Goal: Task Accomplishment & Management: Manage account settings

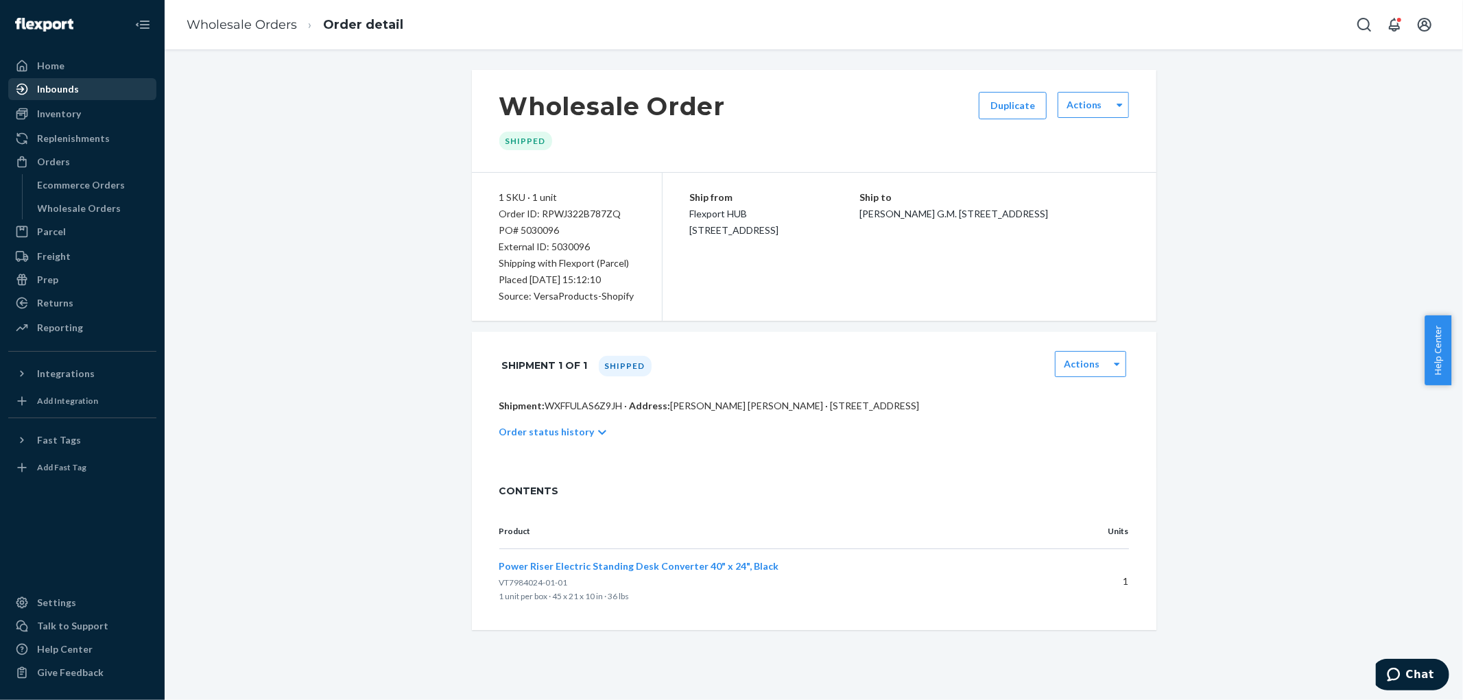
click at [67, 84] on div "Inbounds" at bounding box center [58, 89] width 42 height 14
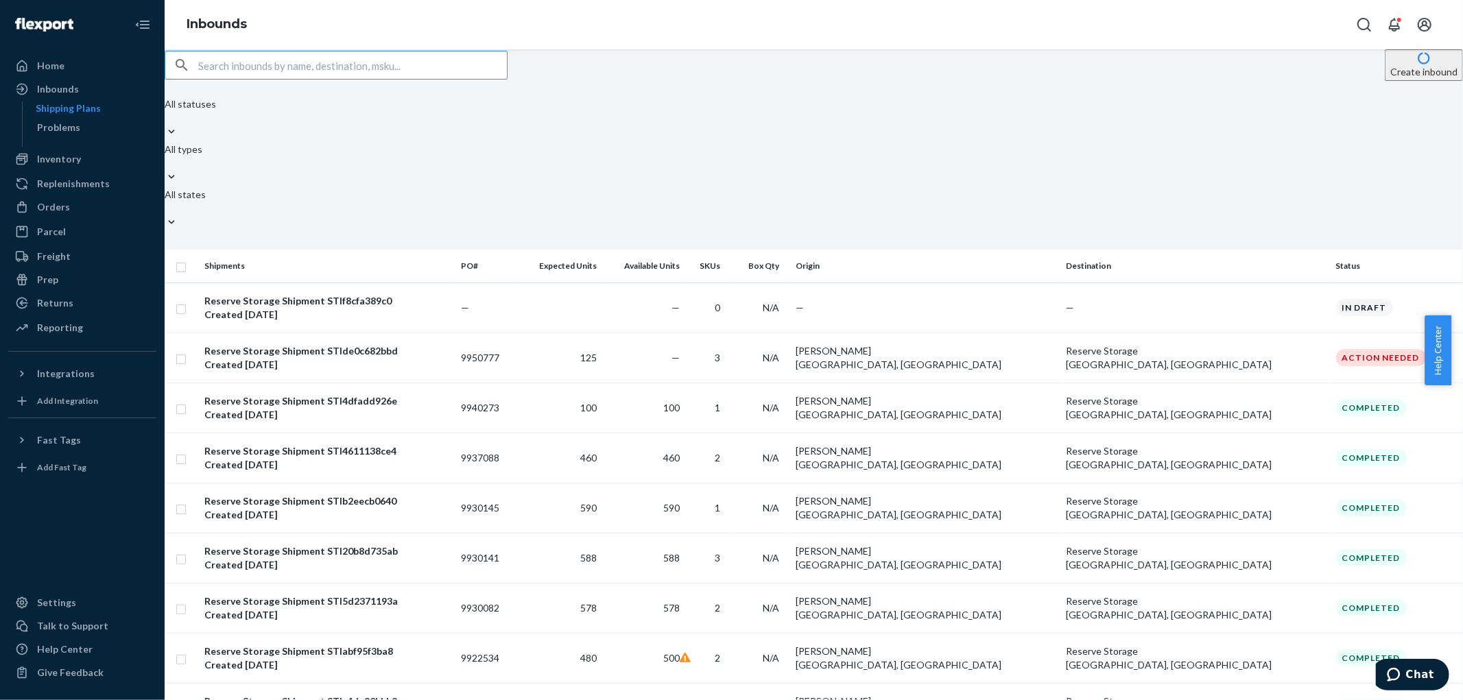
click at [1396, 81] on button "Create inbound" at bounding box center [1424, 65] width 78 height 32
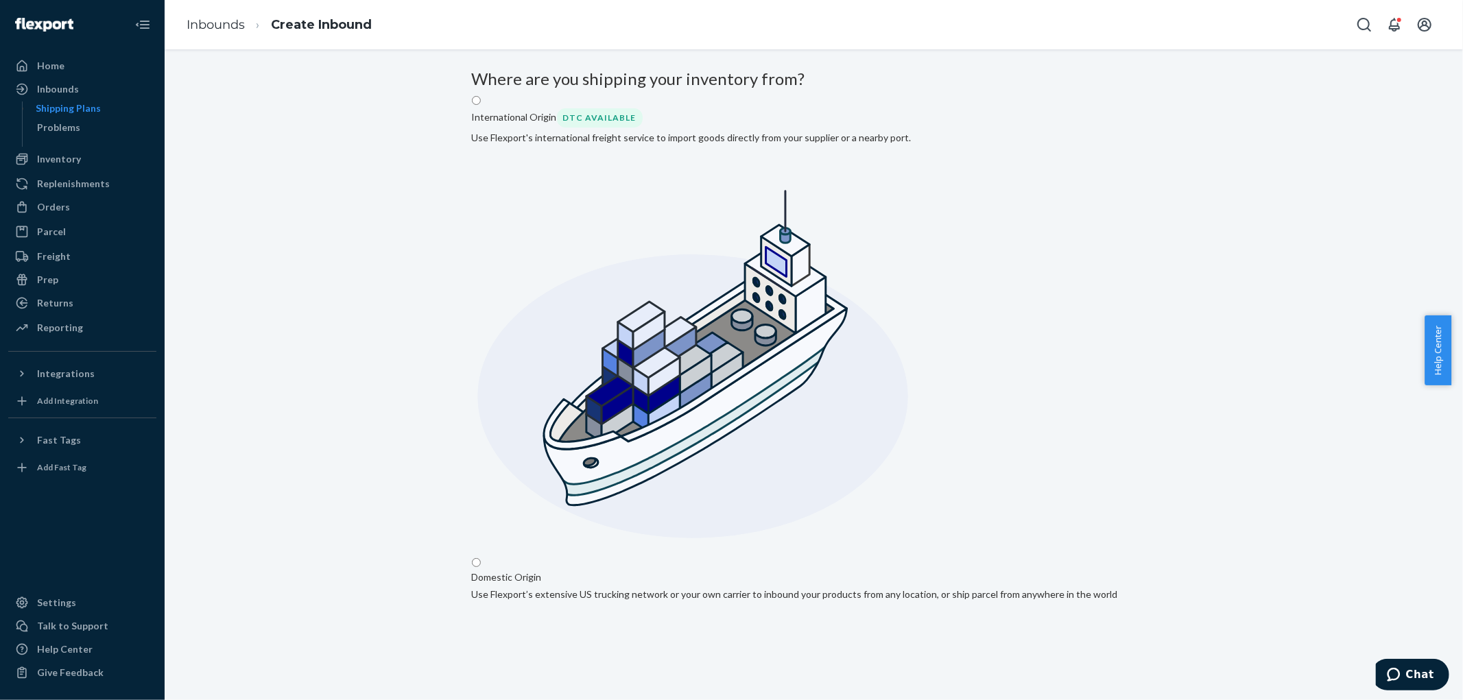
click at [481, 558] on input "Domestic Origin Use Flexport’s extensive US trucking network or your own carrie…" at bounding box center [476, 562] width 9 height 9
radio input "true"
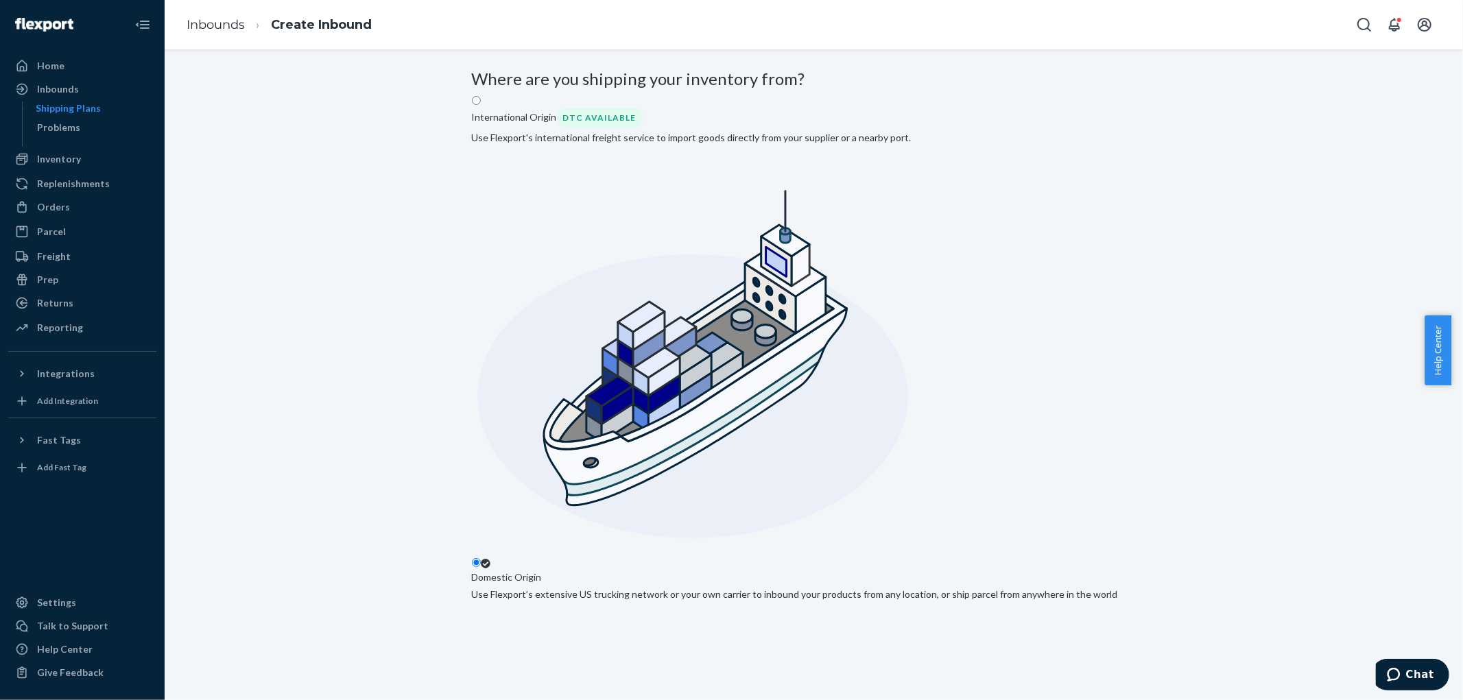
type input "[PERSON_NAME]"
type input "[GEOGRAPHIC_DATA]"
type input "CA"
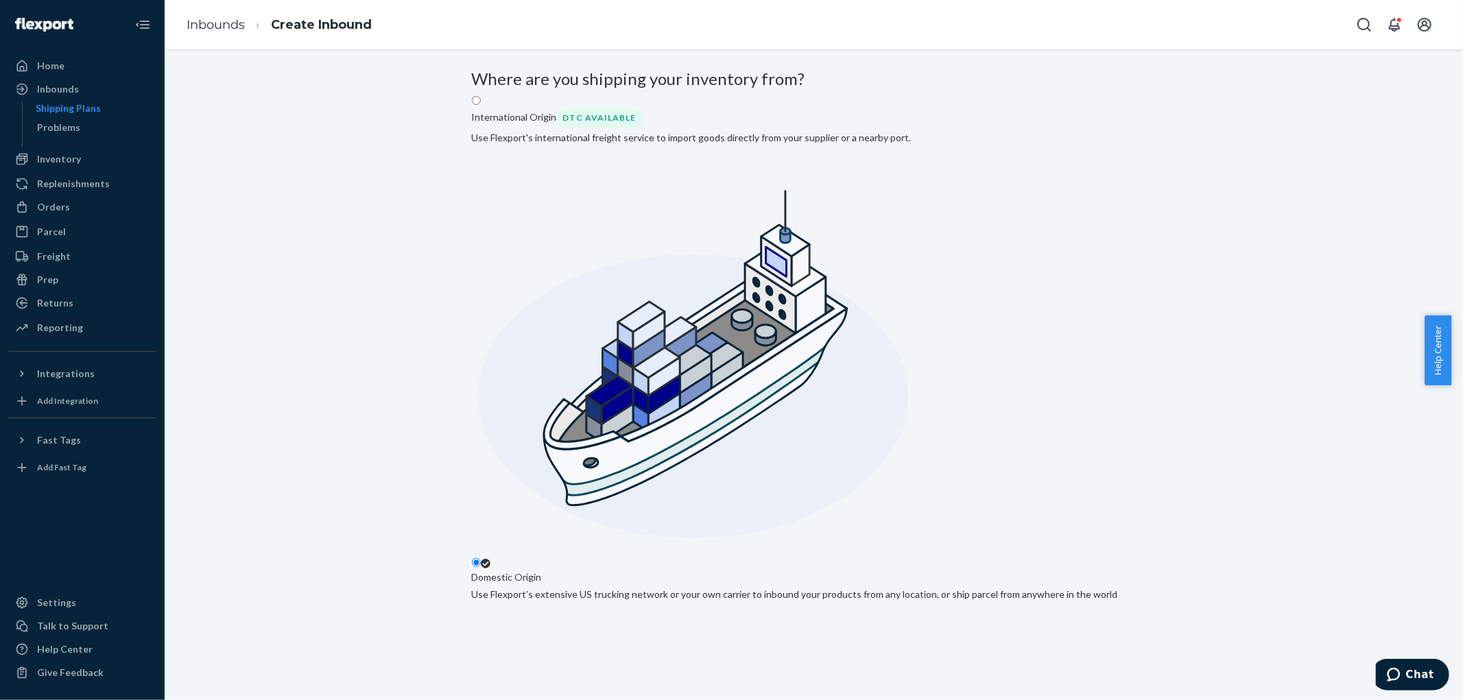
type input "90061"
type input "14108 Towne Ave"
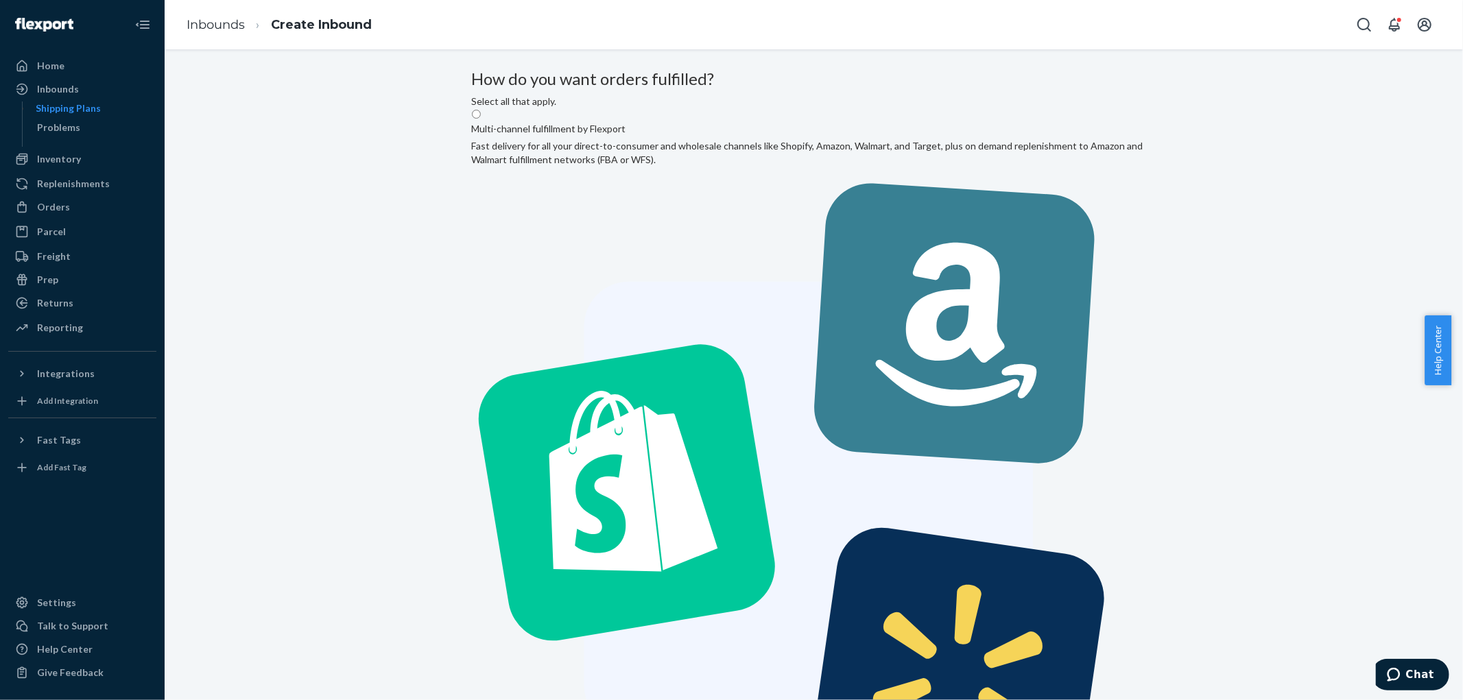
click at [762, 229] on label "Multi-channel fulfillment by Flexport Fast delivery for all your direct-to-cons…" at bounding box center [814, 481] width 685 height 746
click at [481, 119] on input "Multi-channel fulfillment by Flexport Fast delivery for all your direct-to-cons…" at bounding box center [476, 114] width 9 height 9
radio input "true"
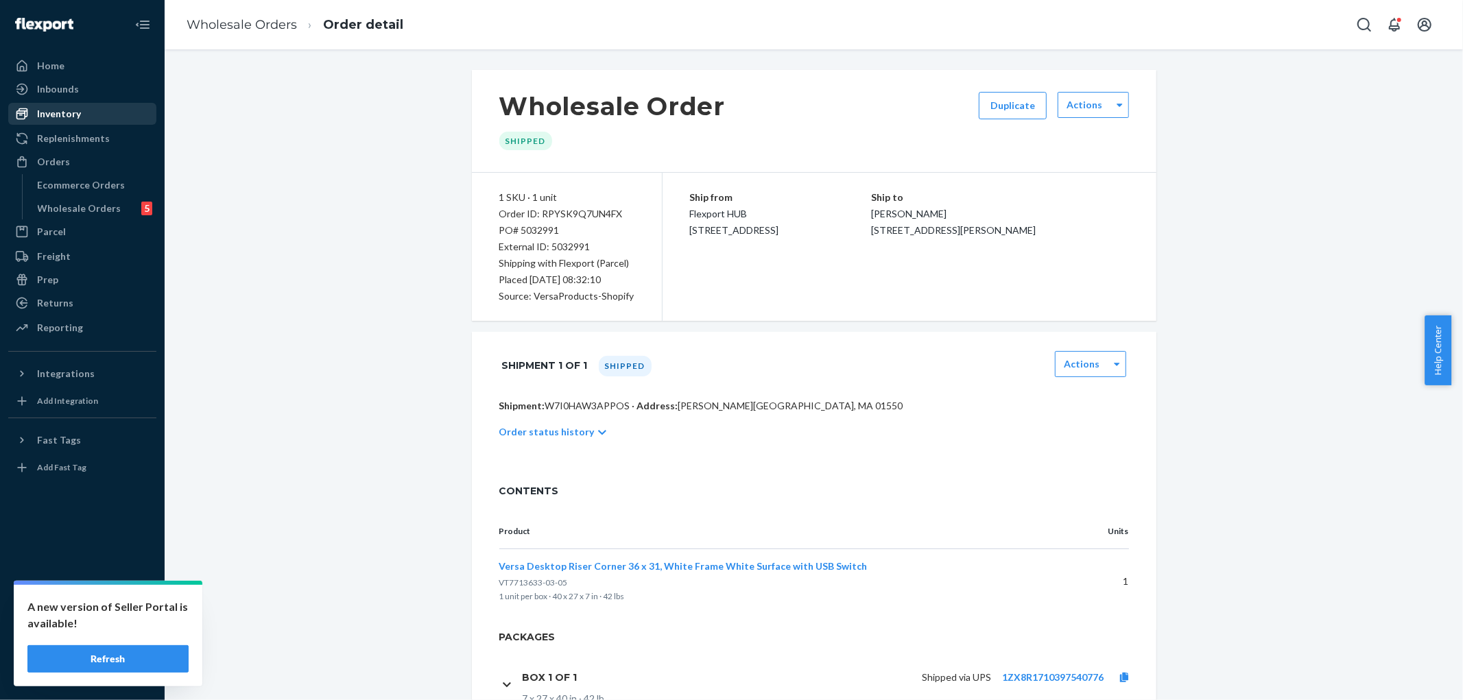
click at [69, 108] on div "Inventory" at bounding box center [59, 114] width 44 height 14
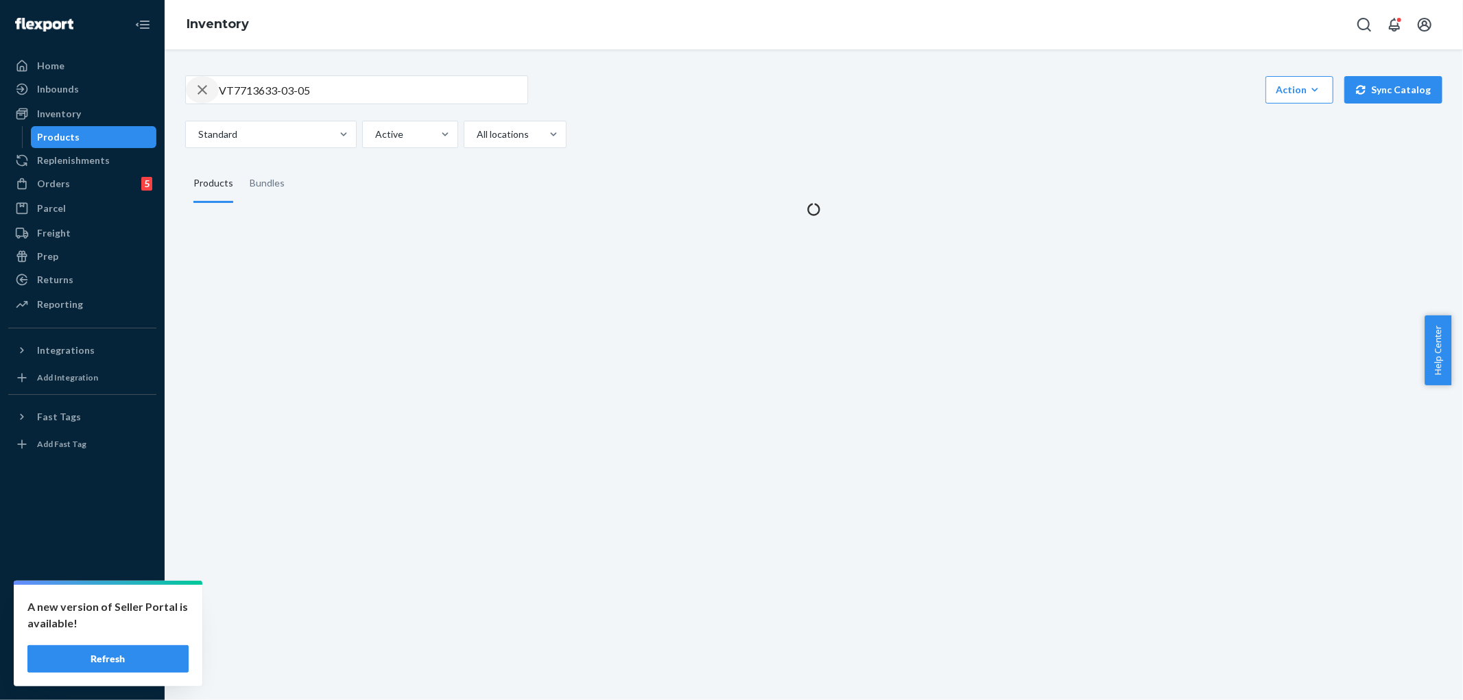
click at [199, 93] on icon "button" at bounding box center [203, 90] width 10 height 10
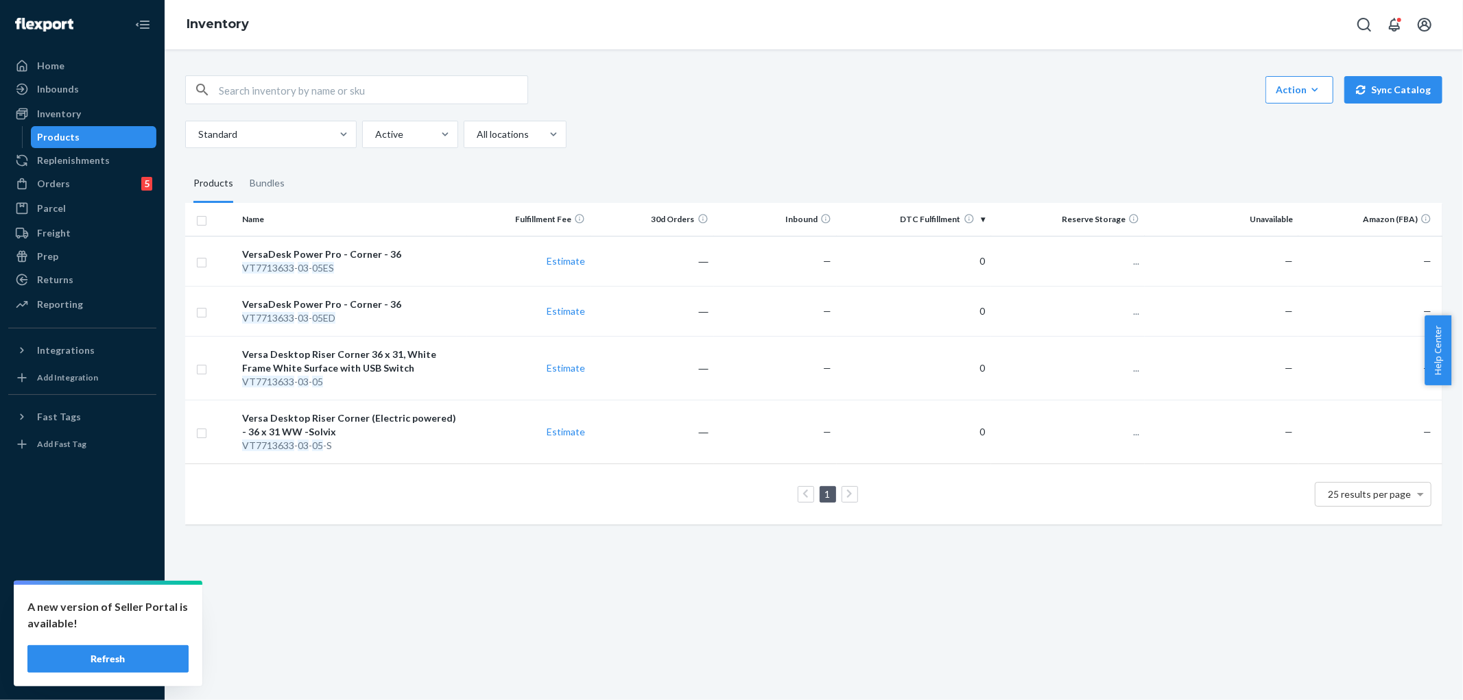
click at [246, 97] on input "text" at bounding box center [373, 89] width 309 height 27
paste input "VT7643624-00-05"
type input "VT7643624-00-05"
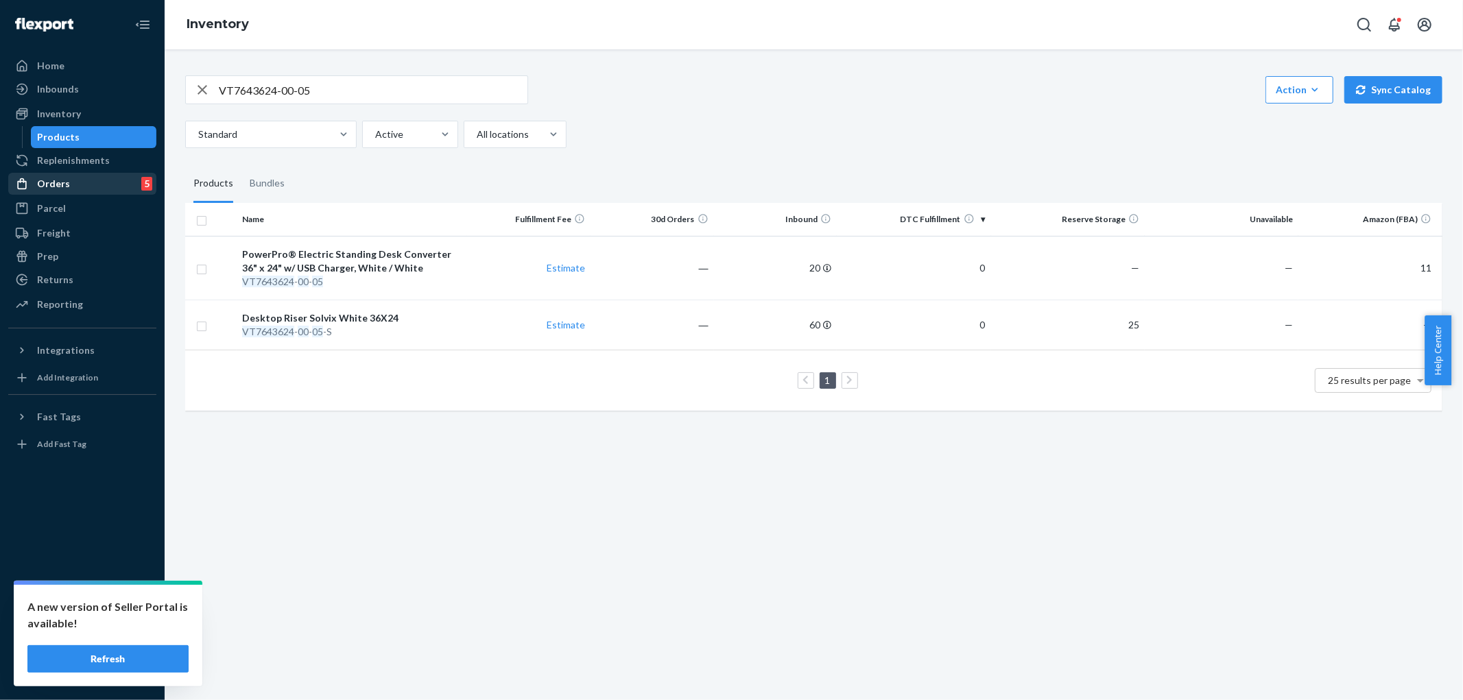
click at [79, 187] on div "Orders 5" at bounding box center [82, 183] width 145 height 19
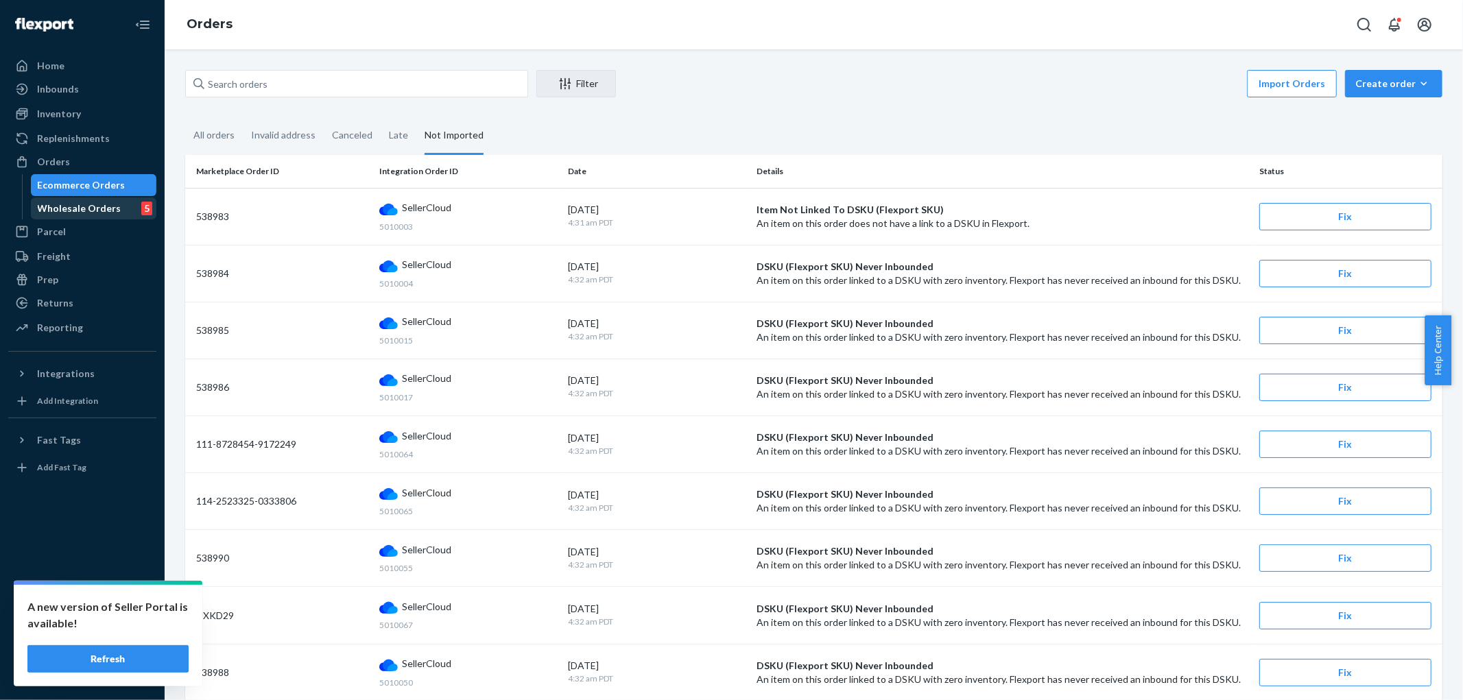
click at [86, 214] on div "Wholesale Orders" at bounding box center [80, 209] width 84 height 14
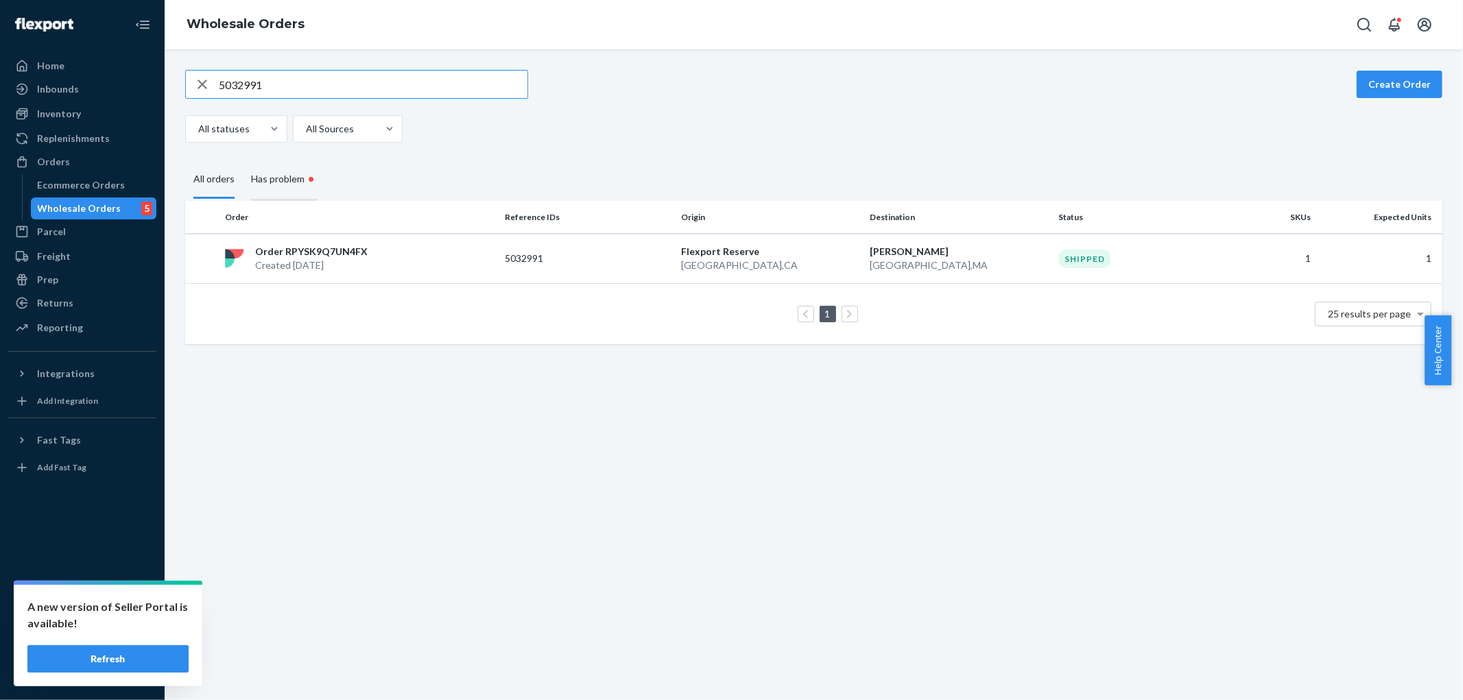
click at [296, 179] on div "Has problem •" at bounding box center [284, 180] width 67 height 42
click at [243, 159] on input "Has problem •" at bounding box center [243, 159] width 0 height 0
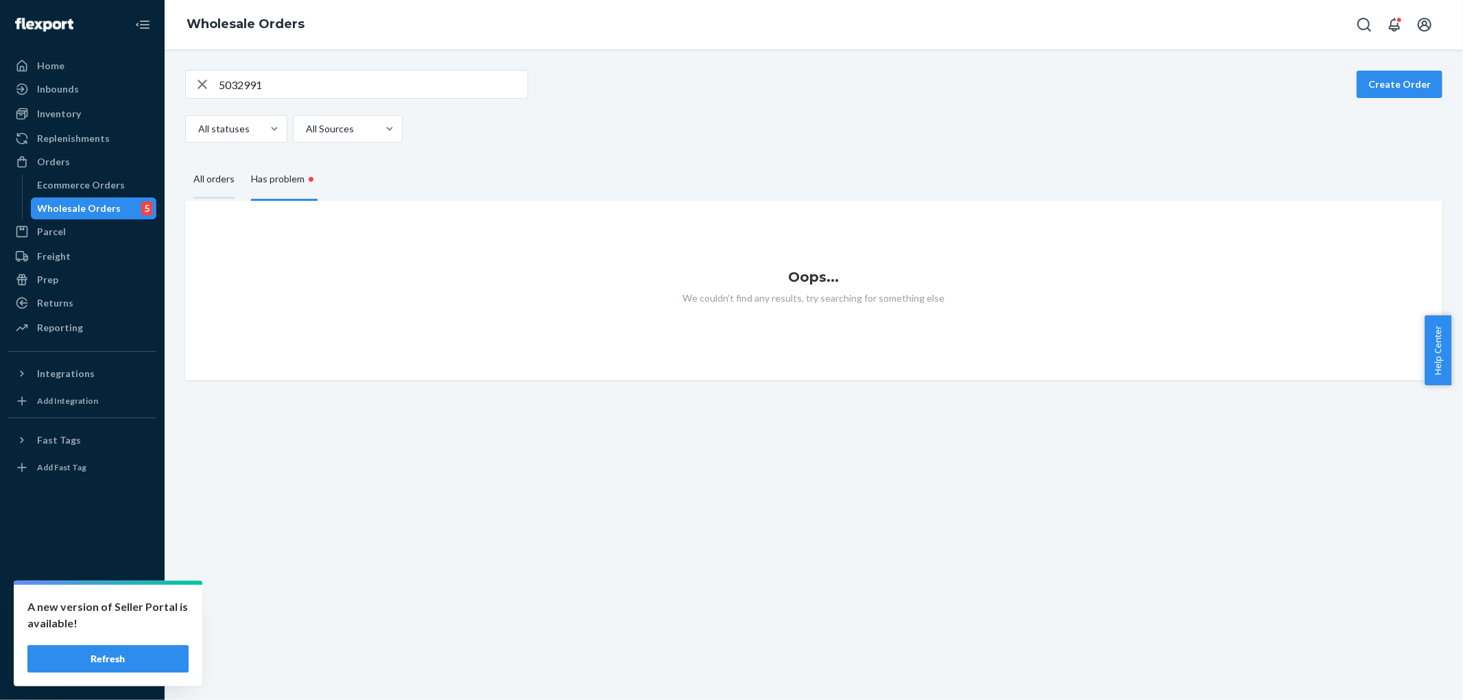
click at [235, 180] on div "All orders" at bounding box center [214, 180] width 58 height 38
click at [185, 161] on input "All orders" at bounding box center [185, 161] width 0 height 0
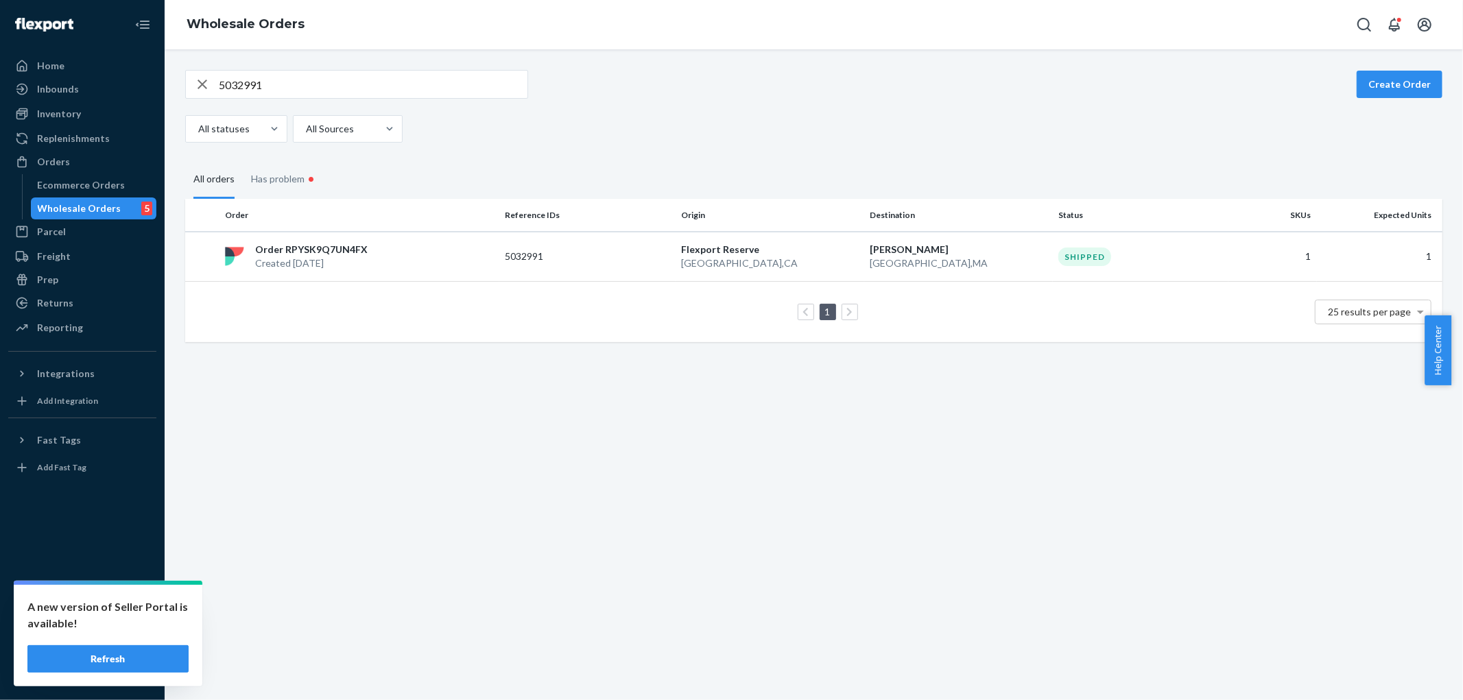
click at [318, 93] on input "5032991" at bounding box center [373, 84] width 309 height 27
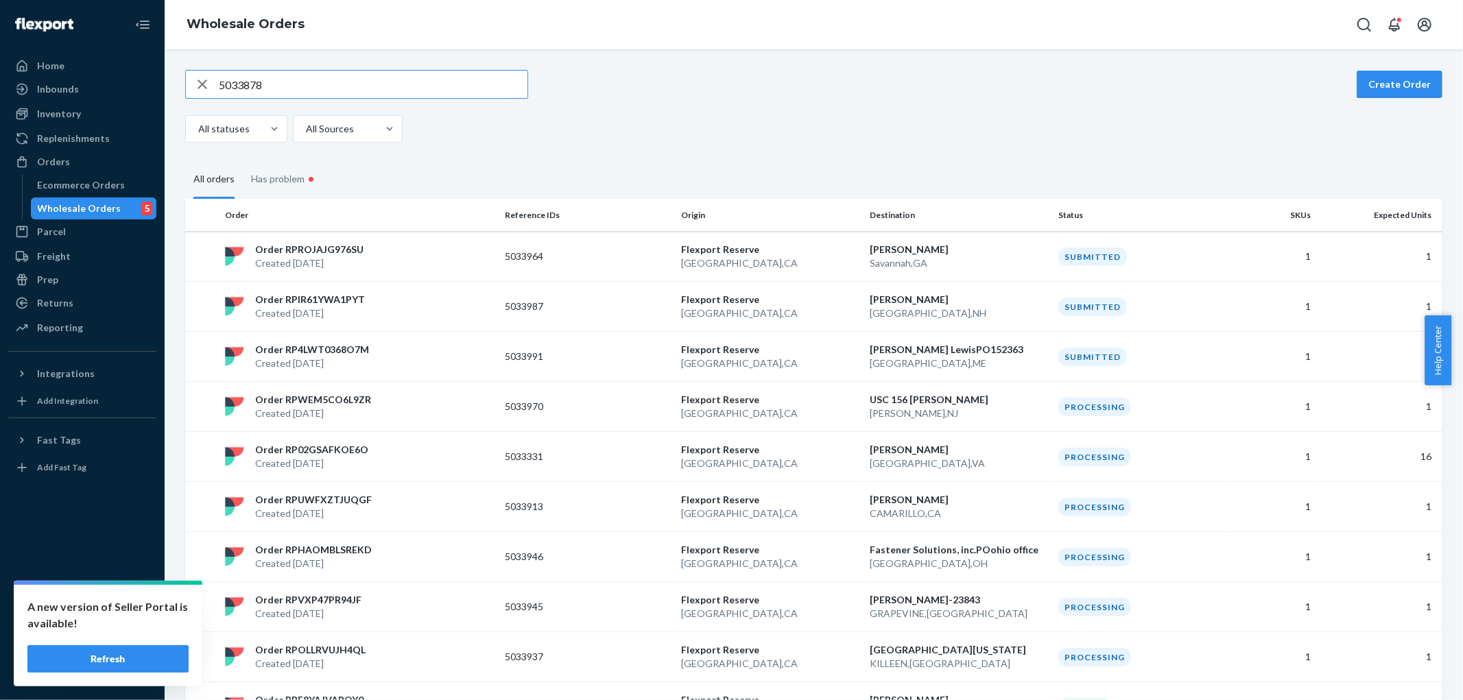
type input "5033878"
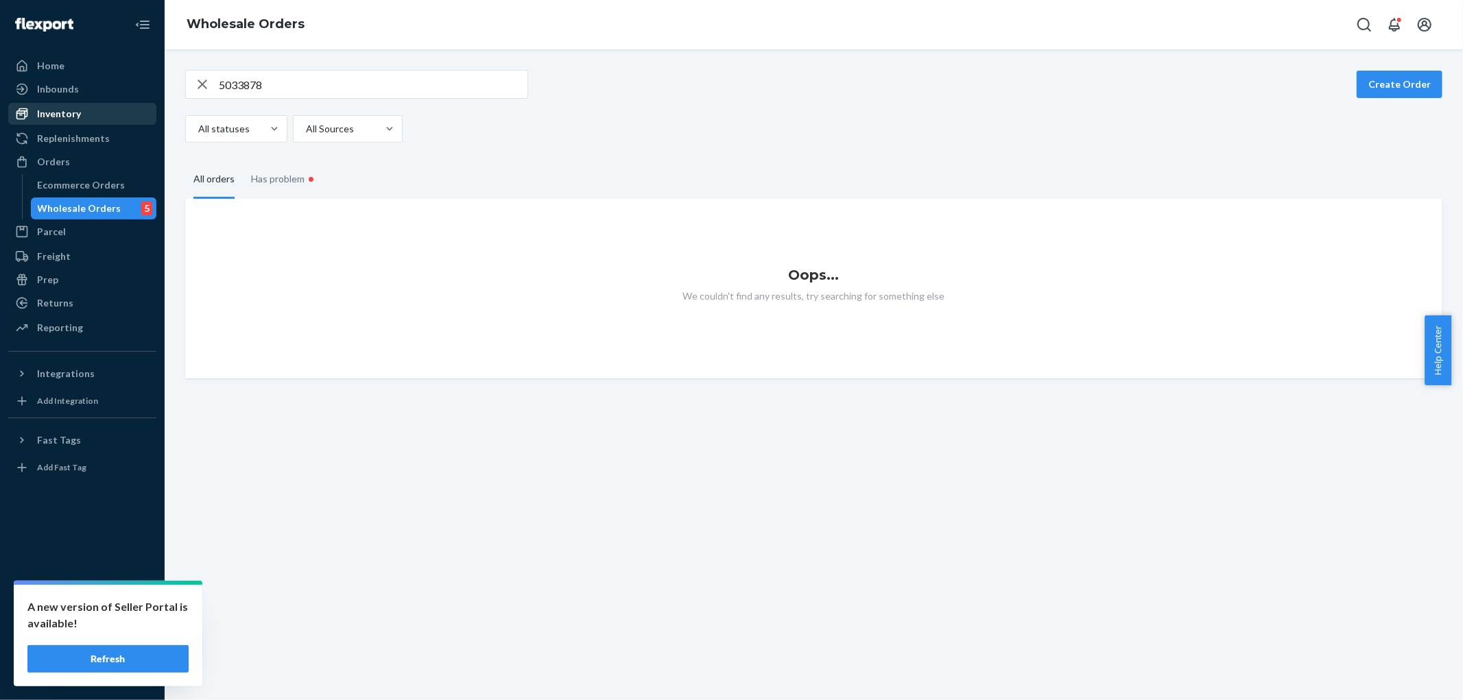
click at [64, 115] on div "Inventory" at bounding box center [59, 114] width 44 height 14
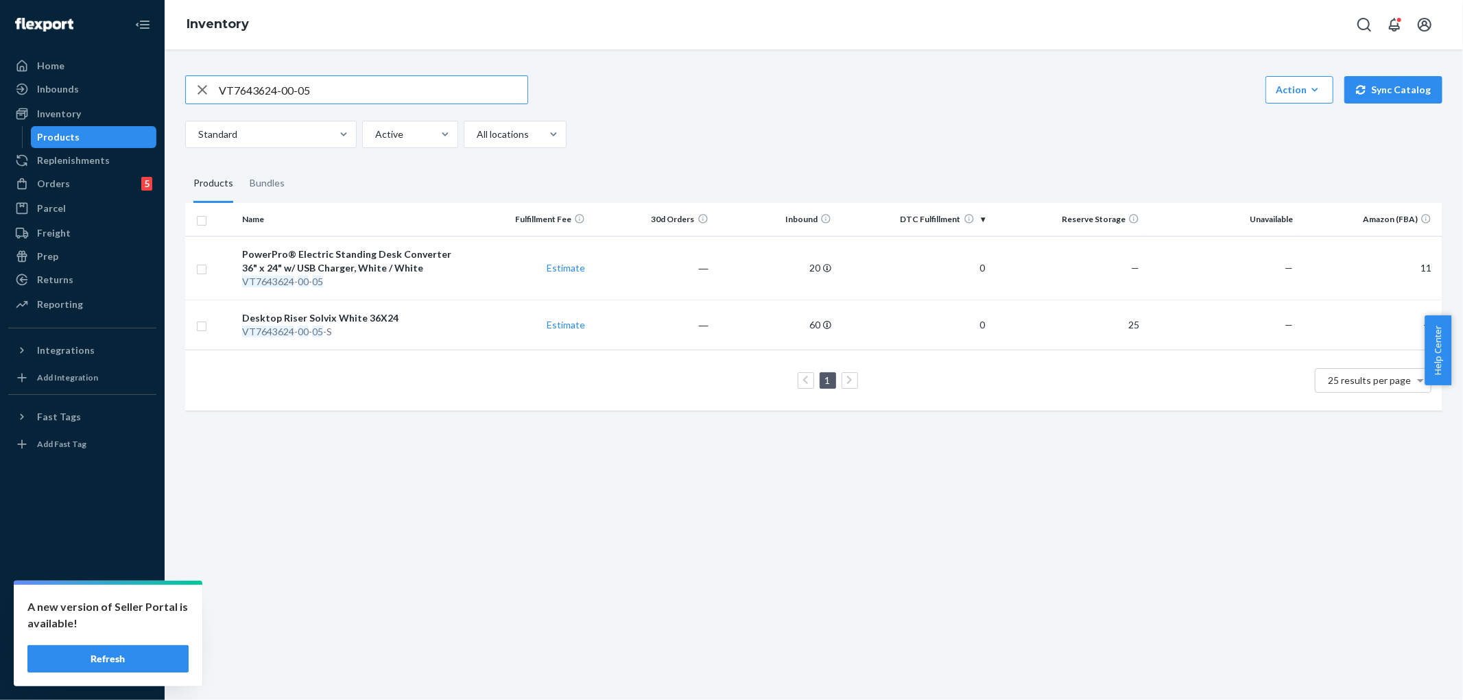
click at [202, 95] on icon "button" at bounding box center [202, 89] width 16 height 27
click at [288, 99] on input "text" at bounding box center [373, 89] width 309 height 27
paste input "VT7713633-03-05"
type input "VT7713633-03-05"
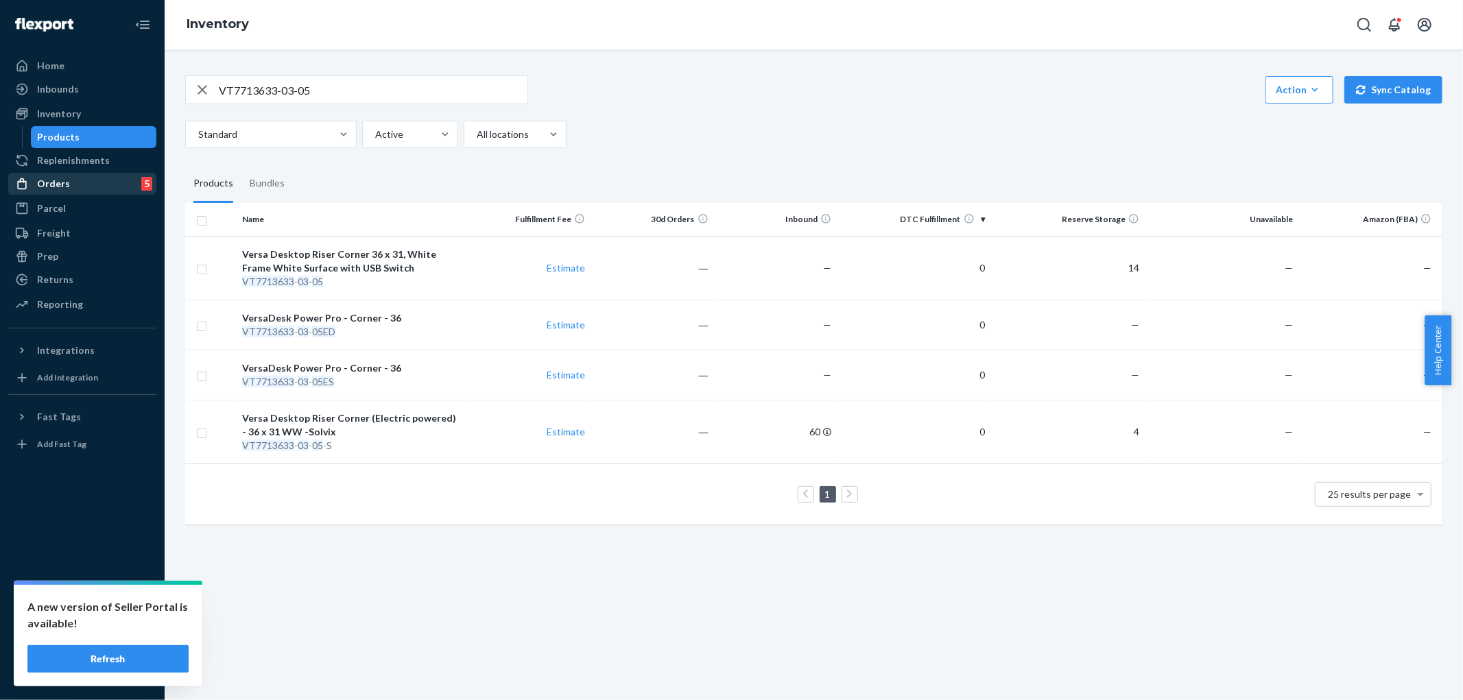
click at [72, 192] on div "Orders 5" at bounding box center [82, 183] width 145 height 19
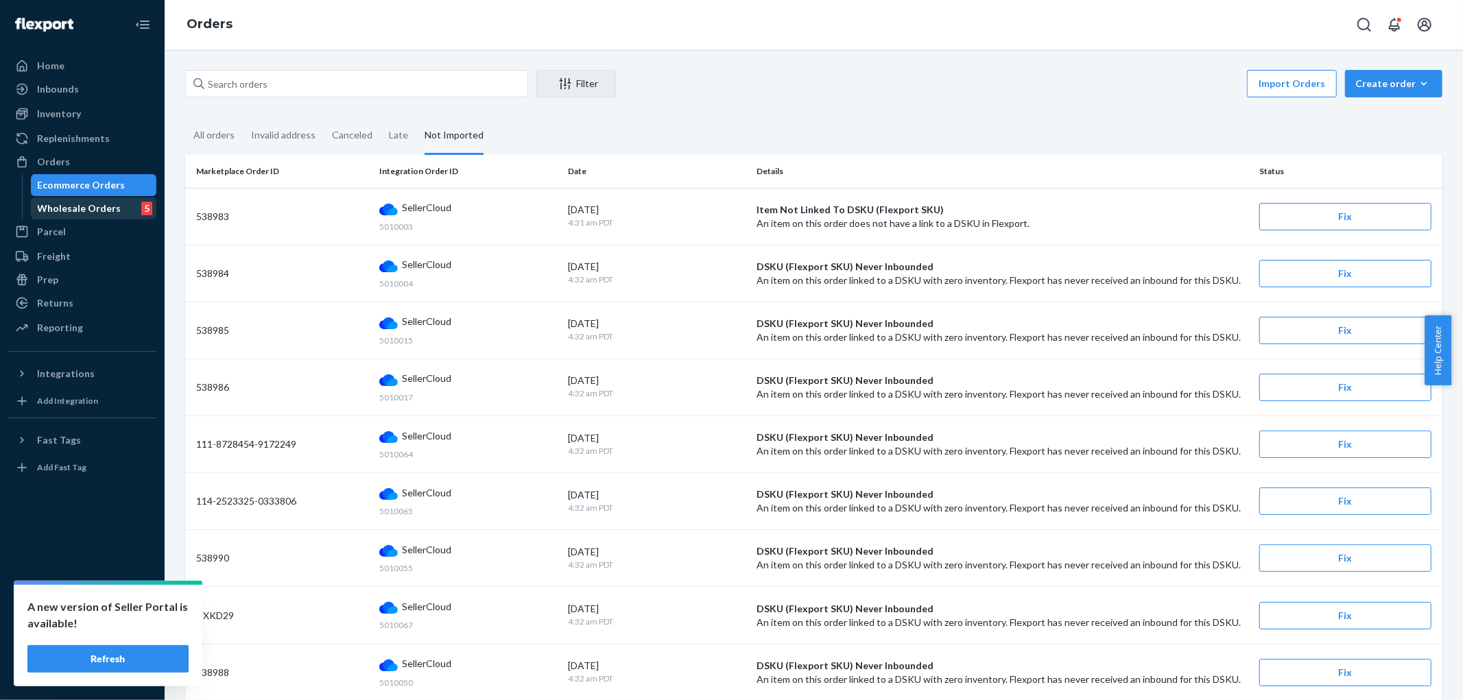
click at [76, 210] on div "Wholesale Orders" at bounding box center [80, 209] width 84 height 14
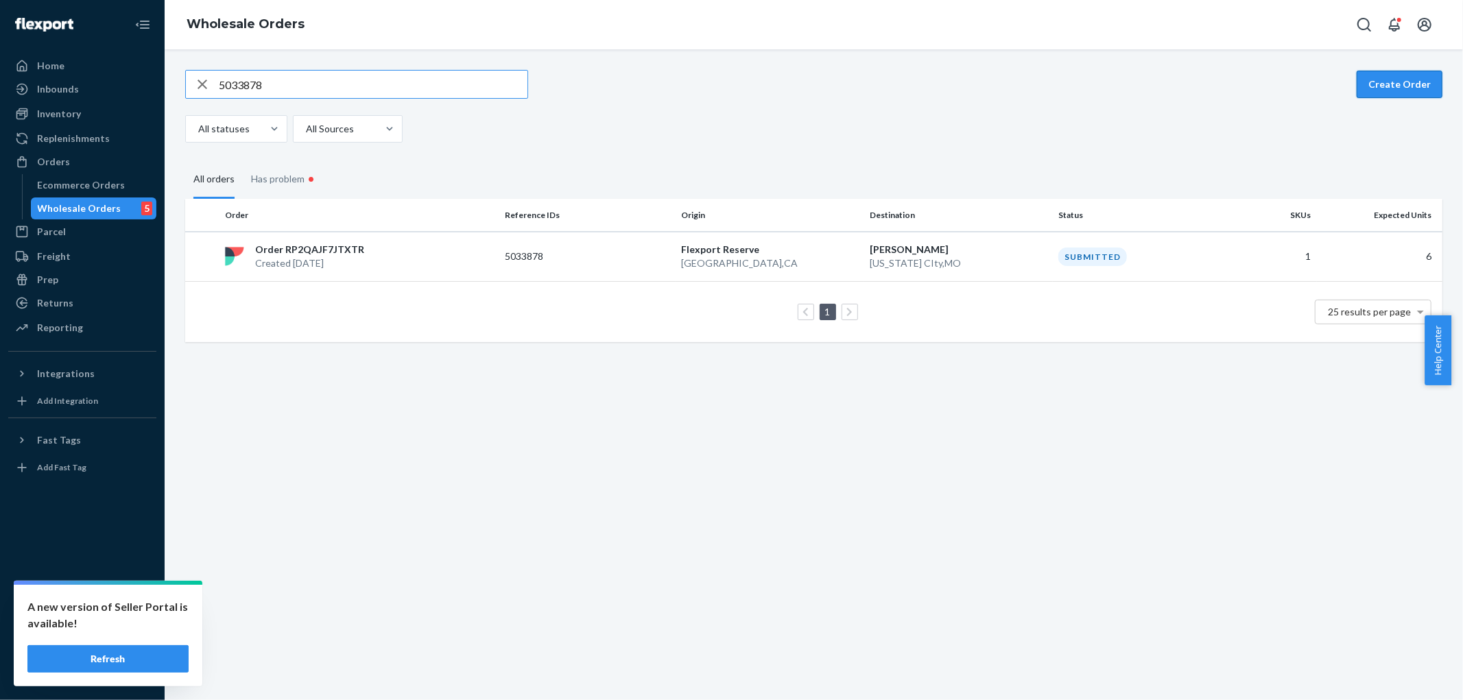
click at [1377, 84] on button "Create Order" at bounding box center [1400, 84] width 86 height 27
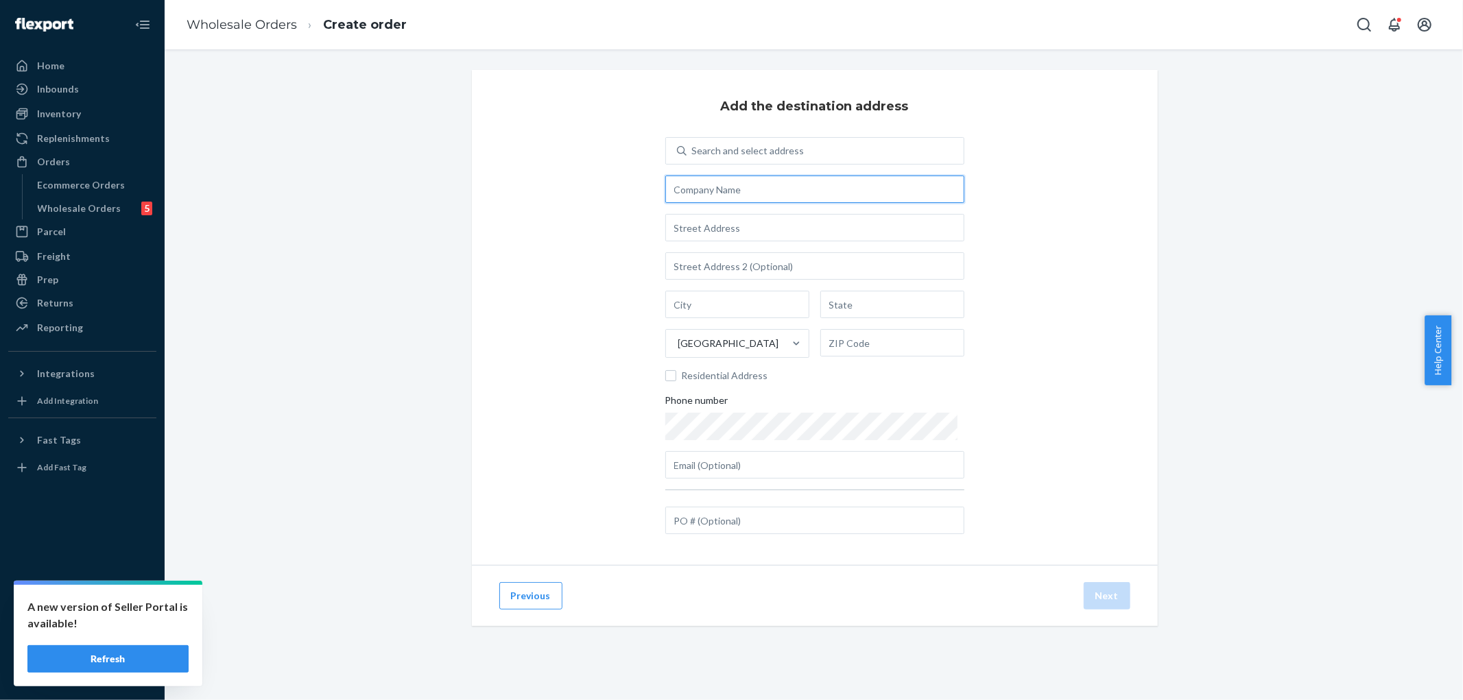
click at [847, 193] on input "text" at bounding box center [814, 189] width 299 height 27
paste input "MAIN WAREHOUSE, PUBLIC WORKS DEPARTMENT"
type input "MAIN WAREHOUSE, PUBLIC WORKS DEPARTMENT"
click at [1217, 173] on div "Add the destination address Search and select address MAIN WAREHOUSE, PUBLIC WO…" at bounding box center [814, 364] width 1278 height 589
click at [700, 235] on input "text" at bounding box center [814, 227] width 299 height 27
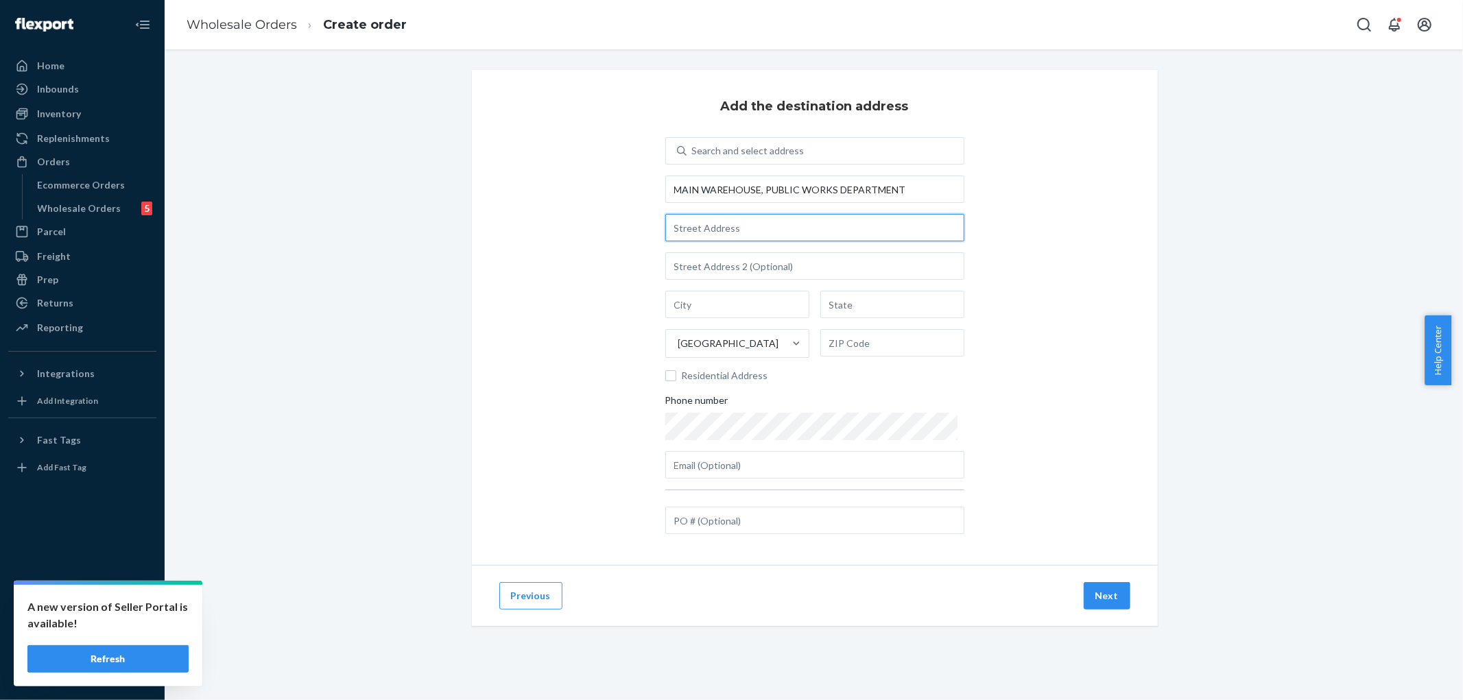
paste input "1537 ALCAZAR ST"
type input "[STREET_ADDRESS]"
type input "[GEOGRAPHIC_DATA]"
type input "CA"
type input "90033"
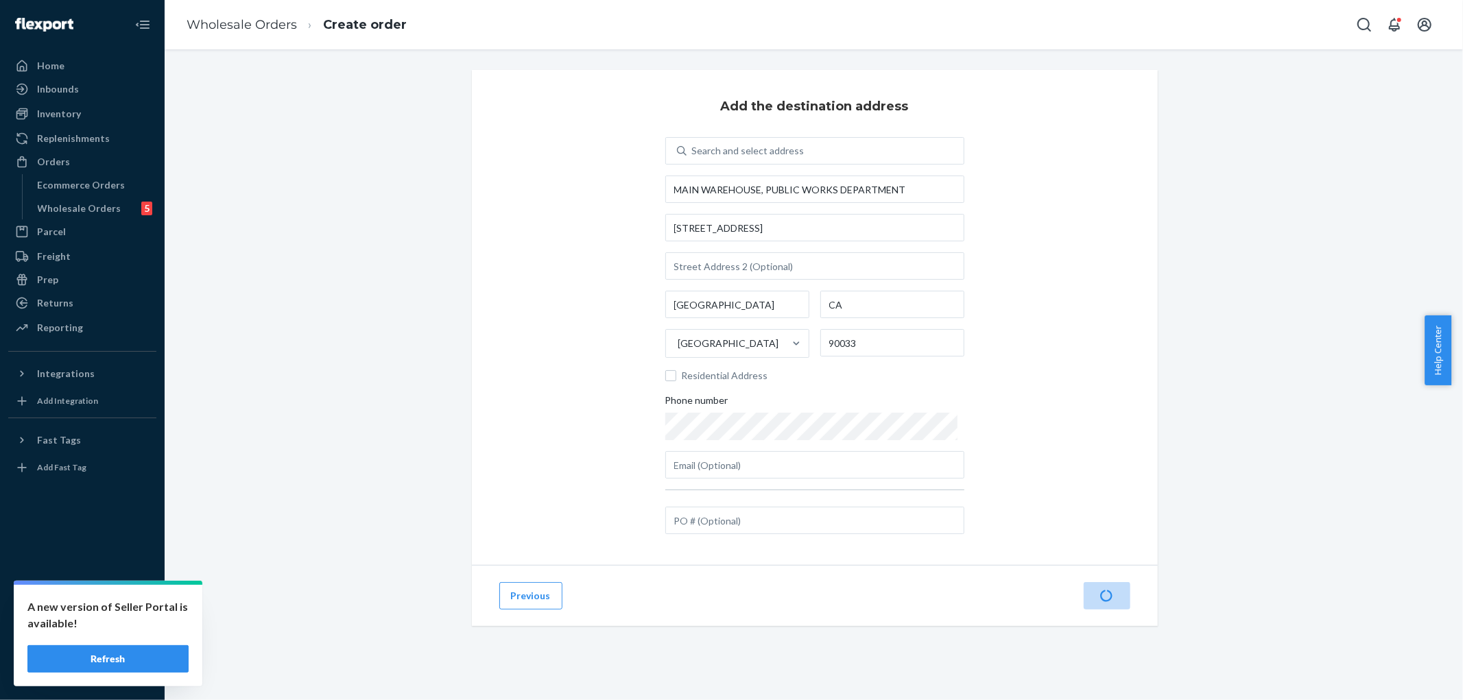
click at [1233, 177] on div "Add the destination address Search and select address MAIN WAREHOUSE, PUBLIC WO…" at bounding box center [814, 364] width 1278 height 589
click at [769, 259] on input "text" at bounding box center [814, 265] width 299 height 27
type input "p"
paste input "PDRQ-PW-26009063-1"
type input "PO # PDRQ-PW-26009063-1"
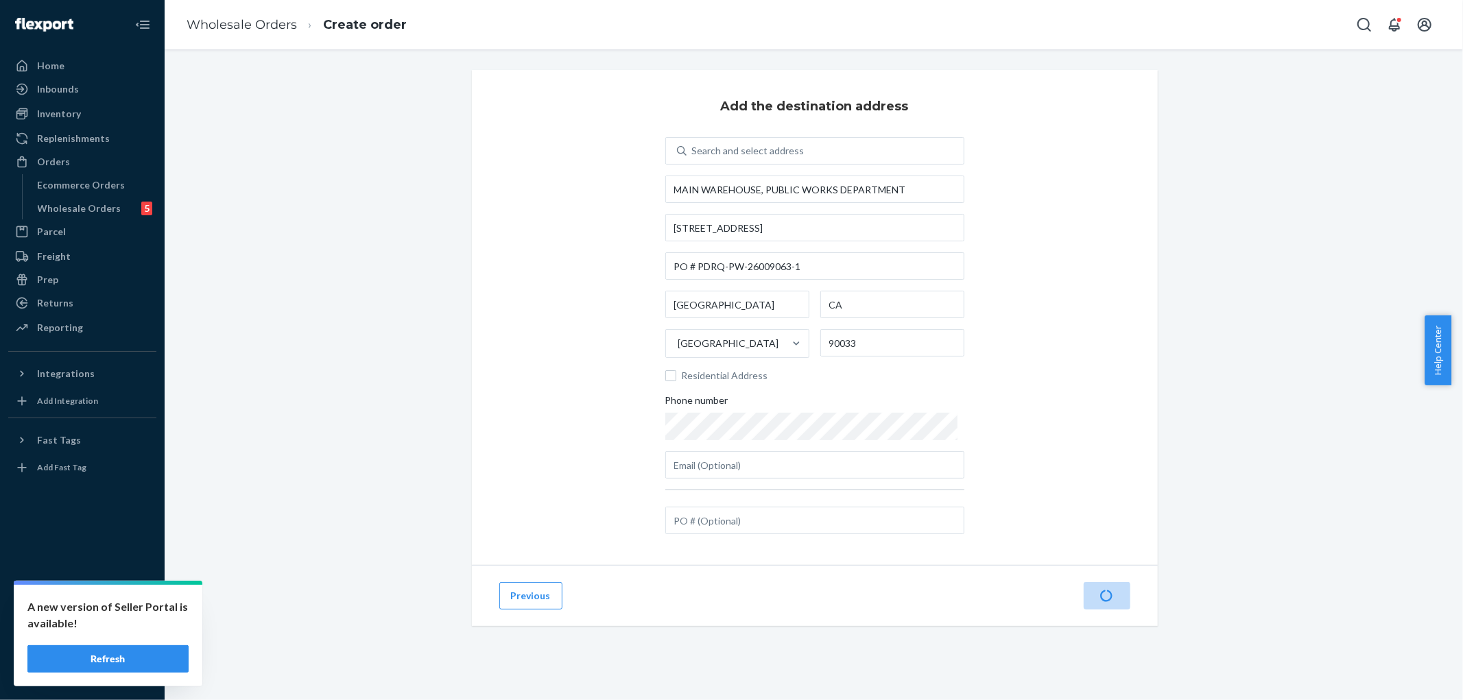
click at [1124, 231] on div "Add the destination address Search and select address MAIN WAREHOUSE, PUBLIC WO…" at bounding box center [815, 317] width 686 height 495
click at [812, 535] on div "Search and select address MAIN WAREHOUSE, PUBLIC WORKS DEPARTMENT [STREET_ADDRE…" at bounding box center [814, 337] width 299 height 401
click at [814, 522] on input "text" at bounding box center [814, 520] width 299 height 27
type input "5033658"
click at [1099, 600] on button "Next" at bounding box center [1107, 595] width 47 height 27
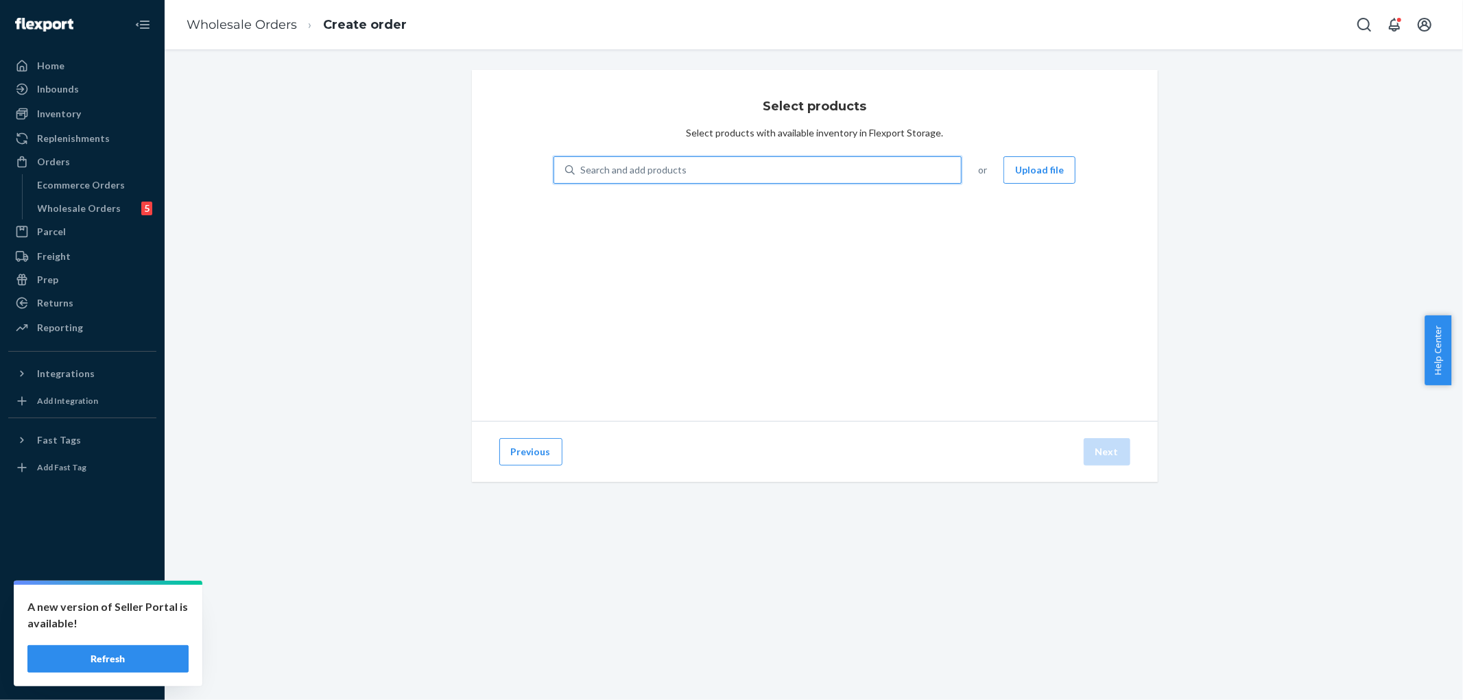
click at [856, 167] on div "Search and add products" at bounding box center [768, 170] width 387 height 25
click at [582, 167] on input "0 results available. Use Up and Down to choose options, press Enter to select t…" at bounding box center [580, 170] width 1 height 14
type input "VT7643624"
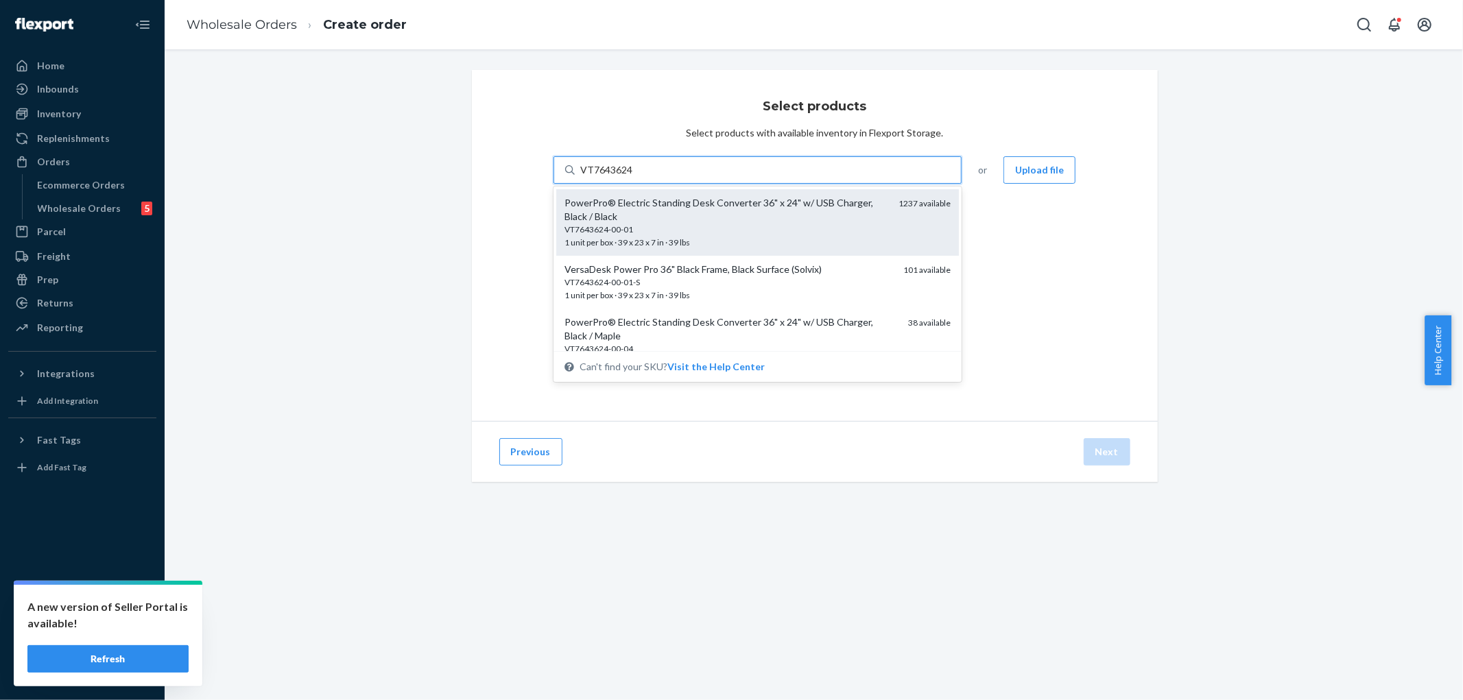
click at [611, 221] on div "PowerPro® Electric Standing Desk Converter 36" x 24" w/ USB Charger, Black / Bl…" at bounding box center [727, 209] width 324 height 27
click at [611, 177] on input "VT7643624" at bounding box center [606, 170] width 53 height 14
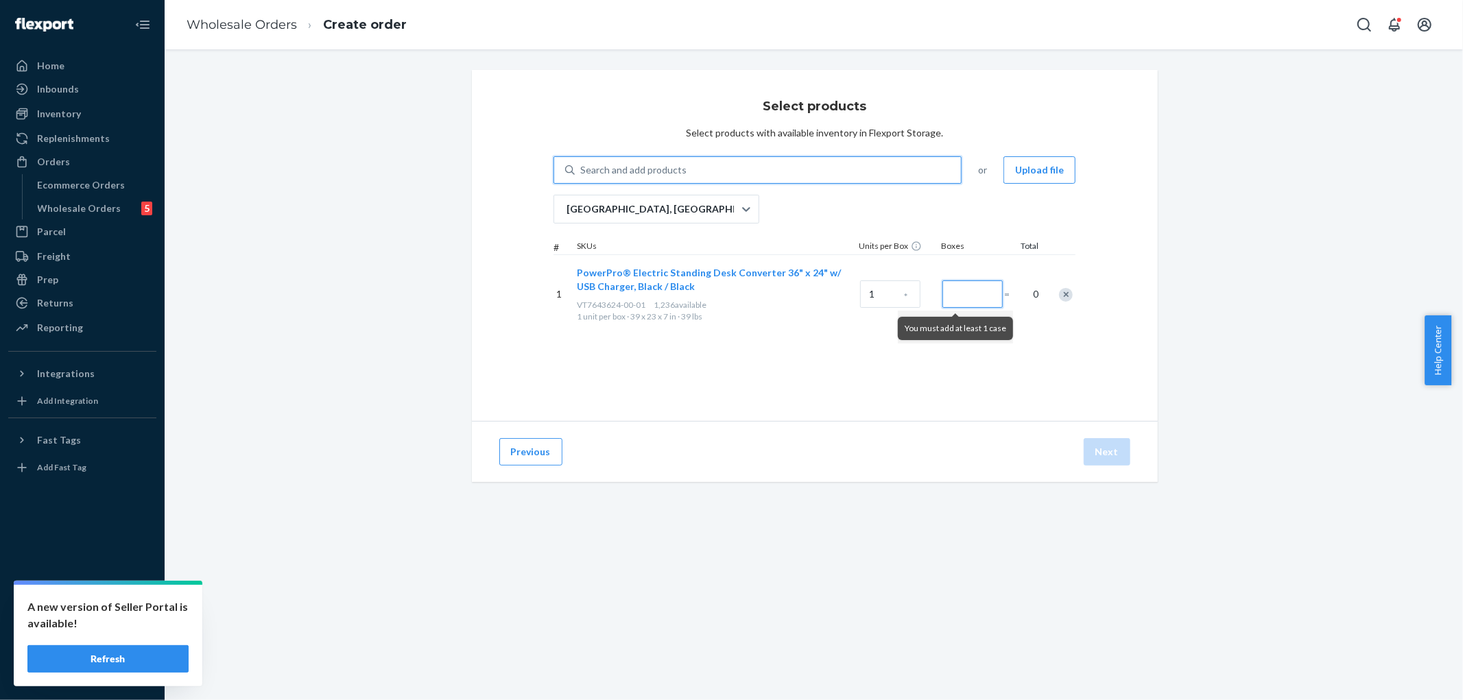
click at [984, 293] on input "Number of boxes" at bounding box center [973, 294] width 60 height 27
type input "1"
click at [1103, 448] on button "Next" at bounding box center [1107, 451] width 47 height 27
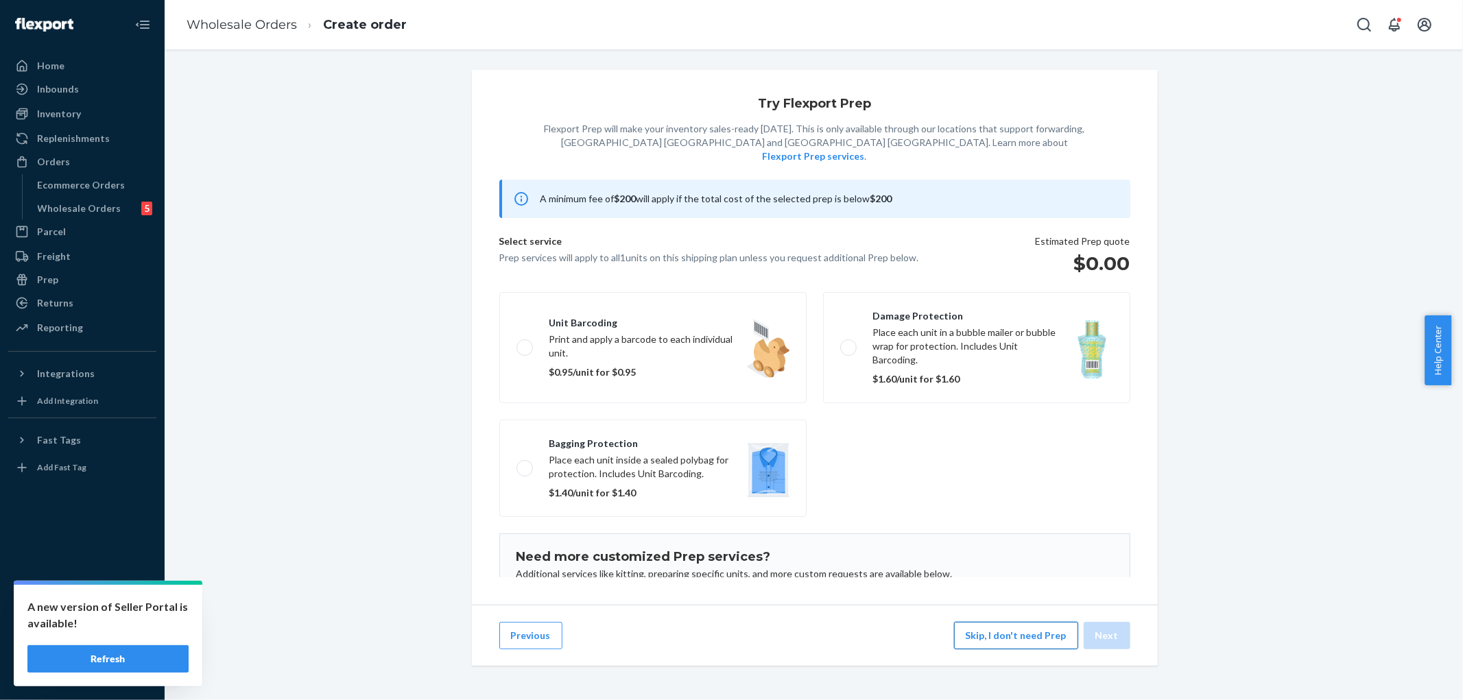
click at [1002, 648] on button "Skip, I don't need Prep" at bounding box center [1016, 635] width 124 height 27
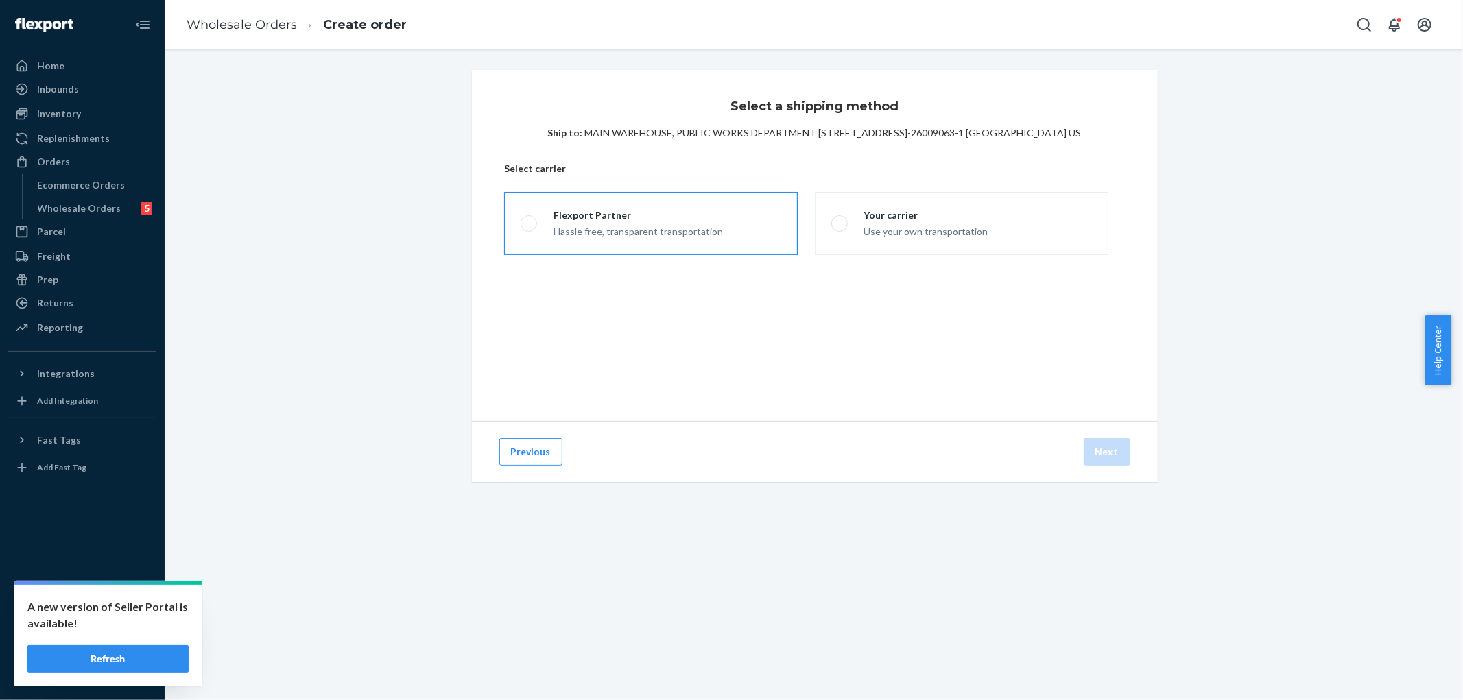
click at [542, 233] on div "Flexport Partner Hassle free, transparent transportation" at bounding box center [630, 224] width 186 height 30
click at [530, 228] on input "Flexport Partner Hassle free, transparent transportation" at bounding box center [525, 224] width 9 height 9
radio input "true"
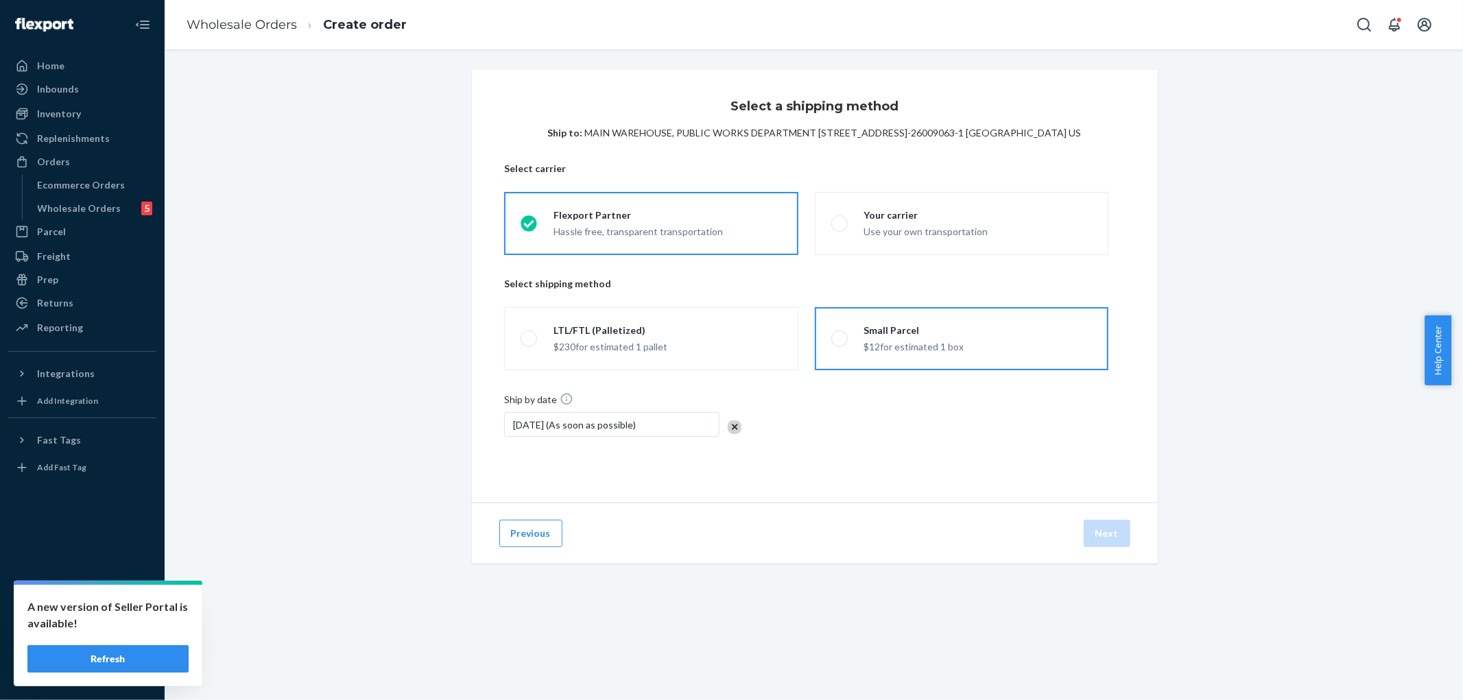
click at [965, 337] on label "Small Parcel $12 for estimated 1 box" at bounding box center [962, 338] width 294 height 63
click at [840, 337] on input "Small Parcel $12 for estimated 1 box" at bounding box center [836, 339] width 9 height 9
radio input "true"
click at [1096, 536] on button "Next" at bounding box center [1107, 533] width 47 height 27
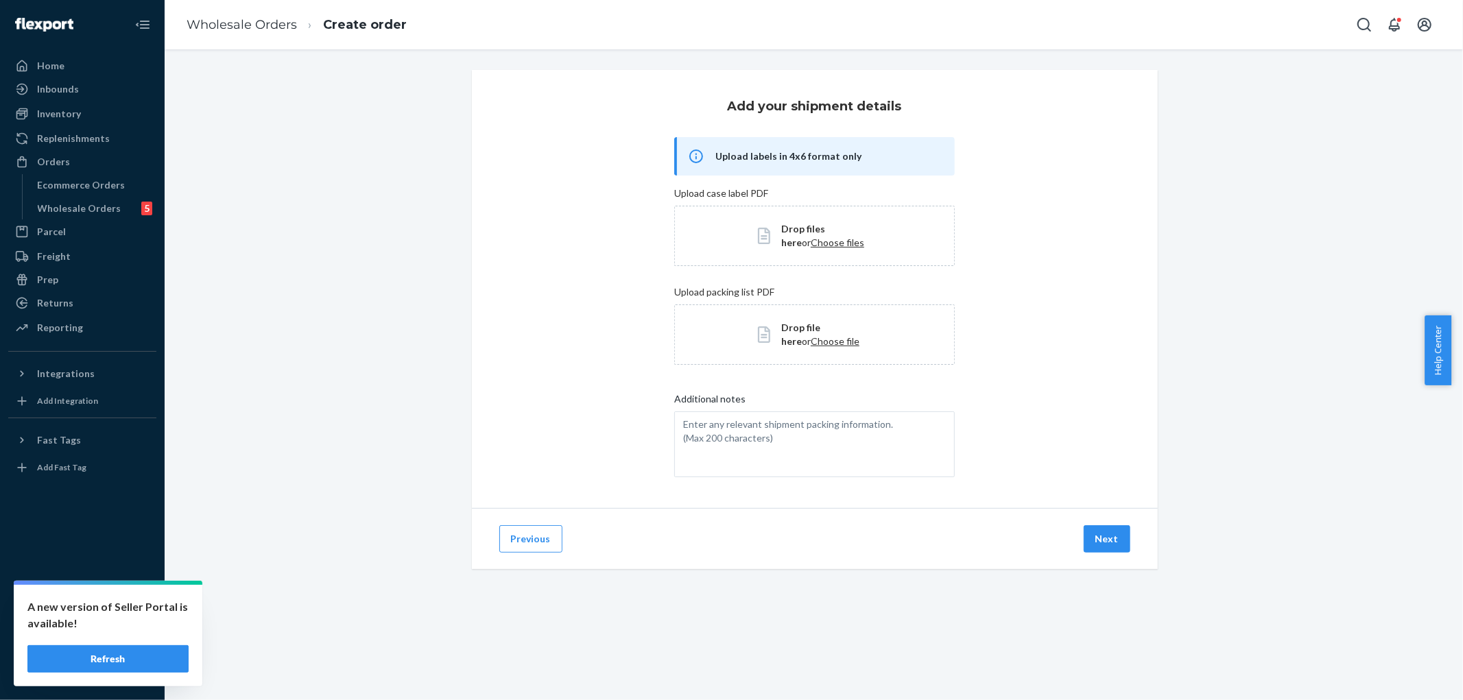
click at [1089, 523] on div "Previous Next" at bounding box center [815, 538] width 686 height 61
click at [1100, 535] on button "Next" at bounding box center [1107, 539] width 47 height 27
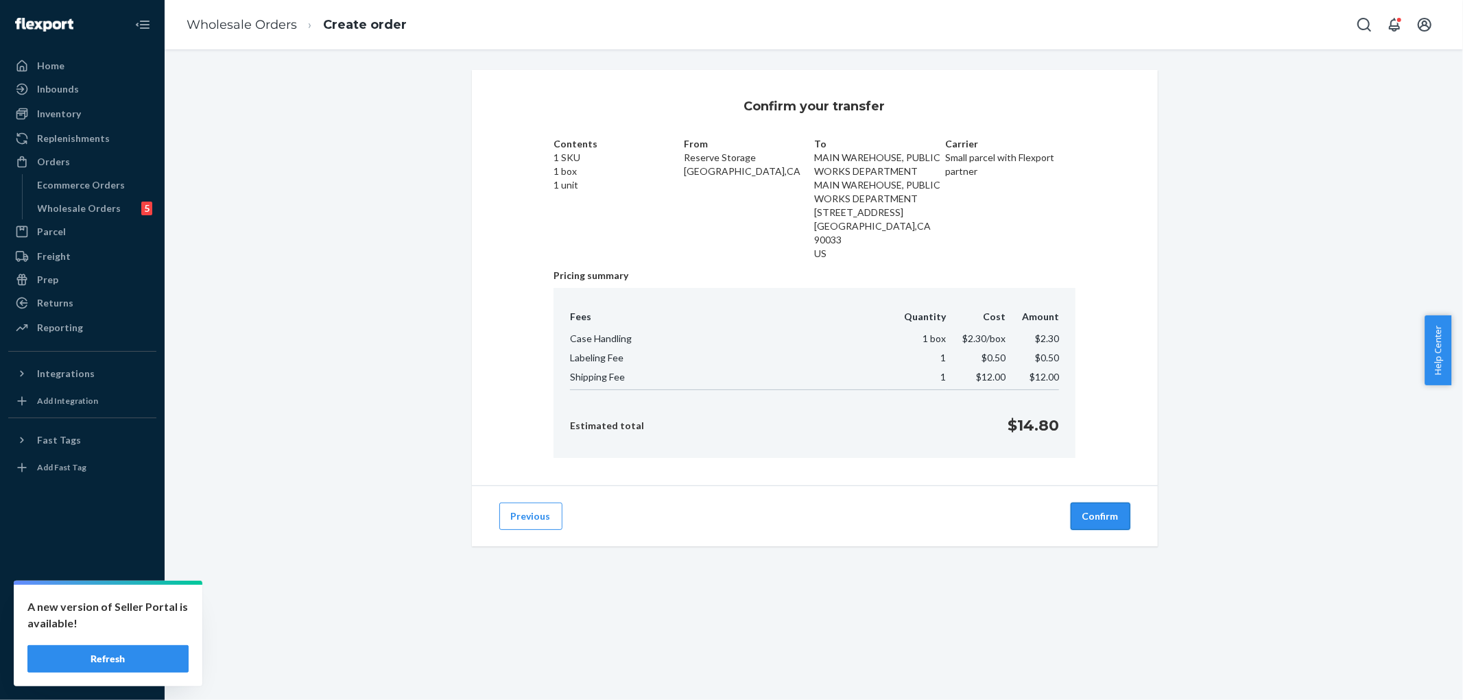
click at [1089, 503] on button "Confirm" at bounding box center [1101, 516] width 60 height 27
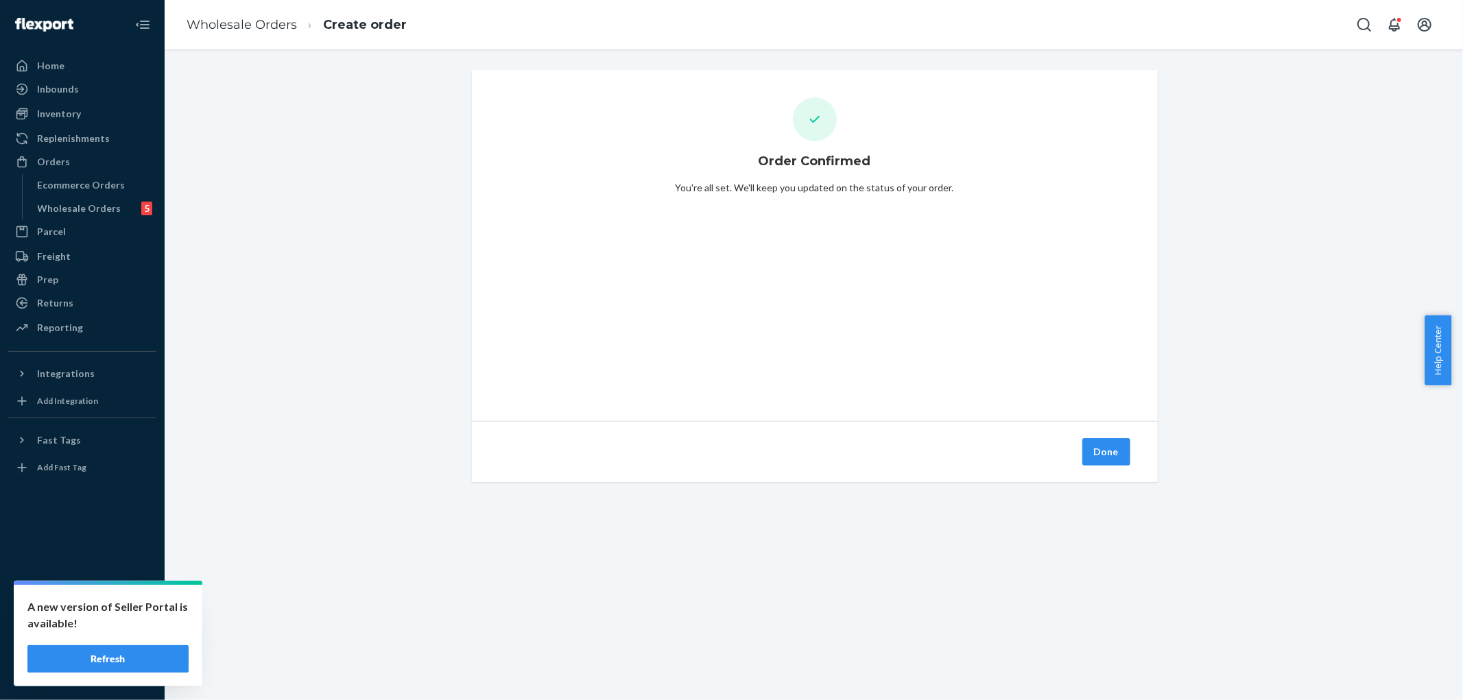
drag, startPoint x: 70, startPoint y: 93, endPoint x: 588, endPoint y: 362, distance: 583.6
click at [70, 93] on div "Inbounds" at bounding box center [58, 89] width 42 height 14
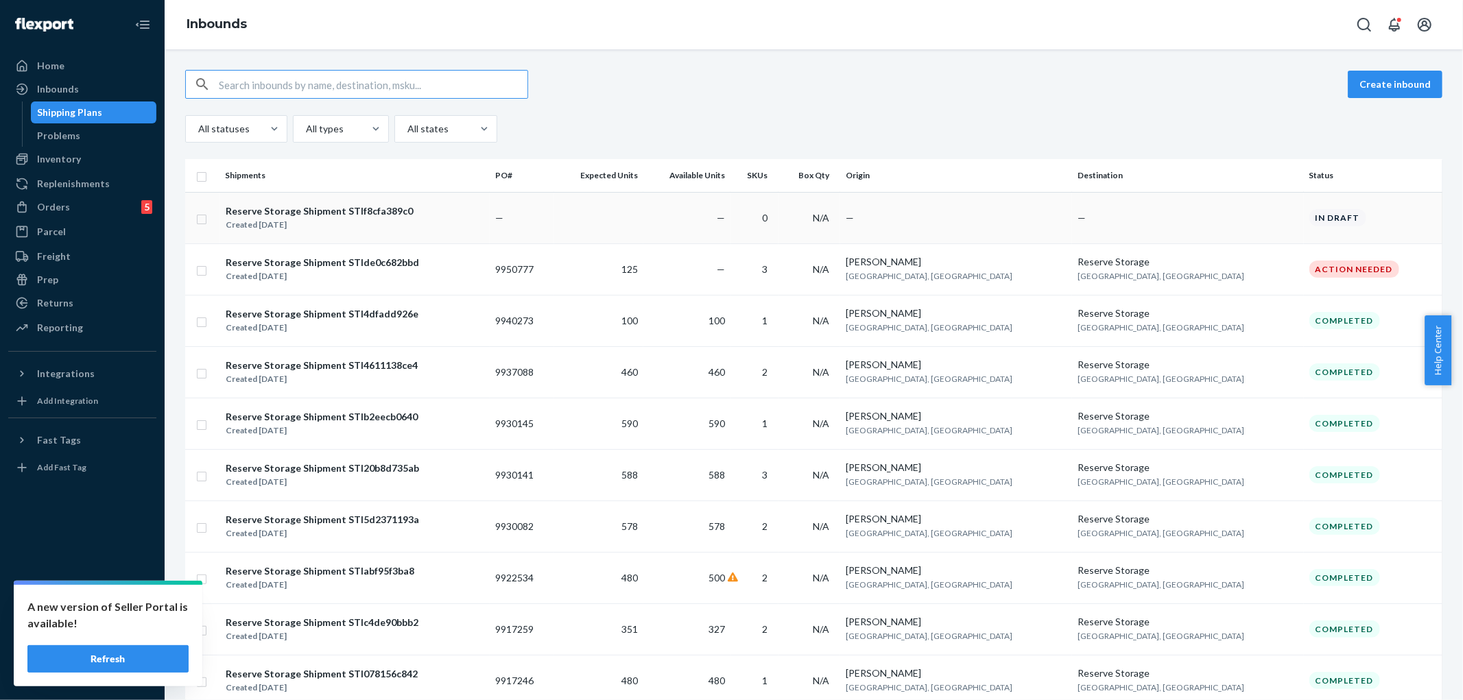
click at [471, 215] on div "Reserve Storage Shipment STIf8cfa389c0 Created [DATE]" at bounding box center [354, 218] width 259 height 29
click at [554, 271] on td "9950777" at bounding box center [522, 269] width 64 height 51
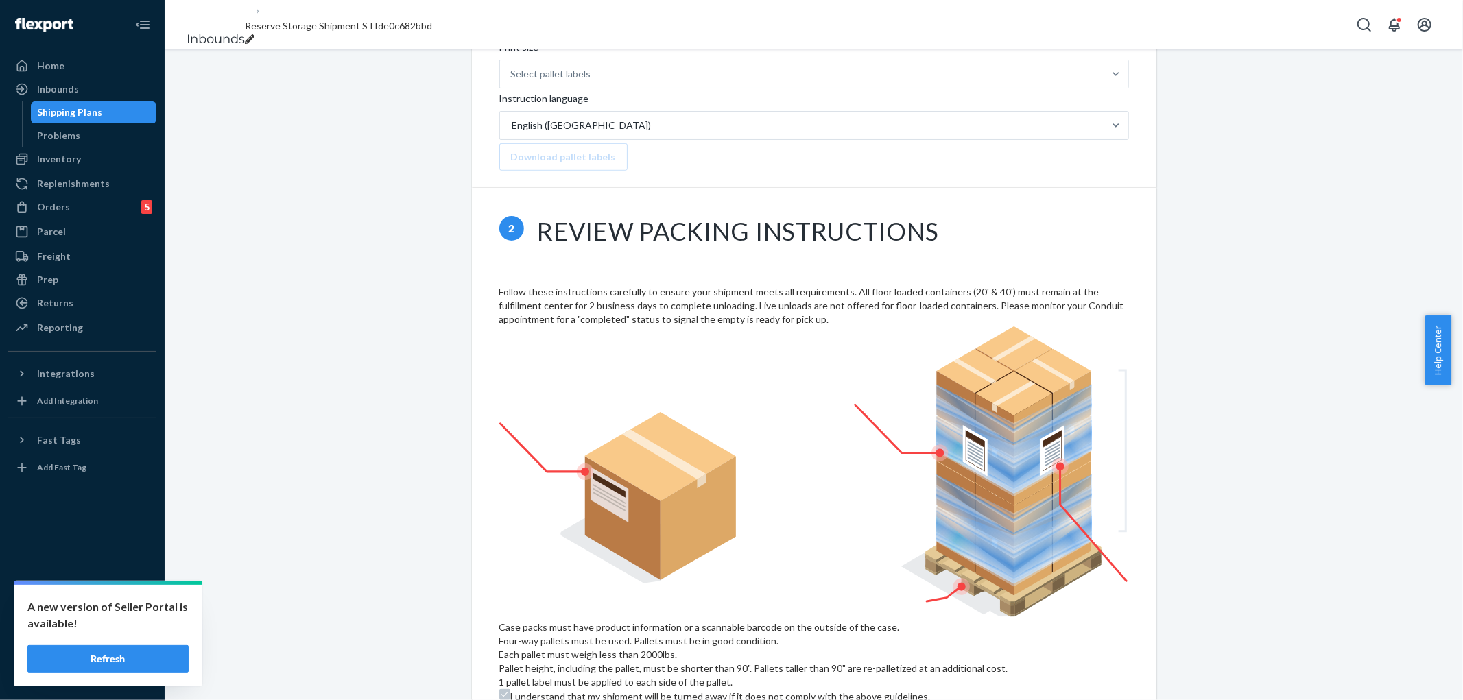
scroll to position [915, 0]
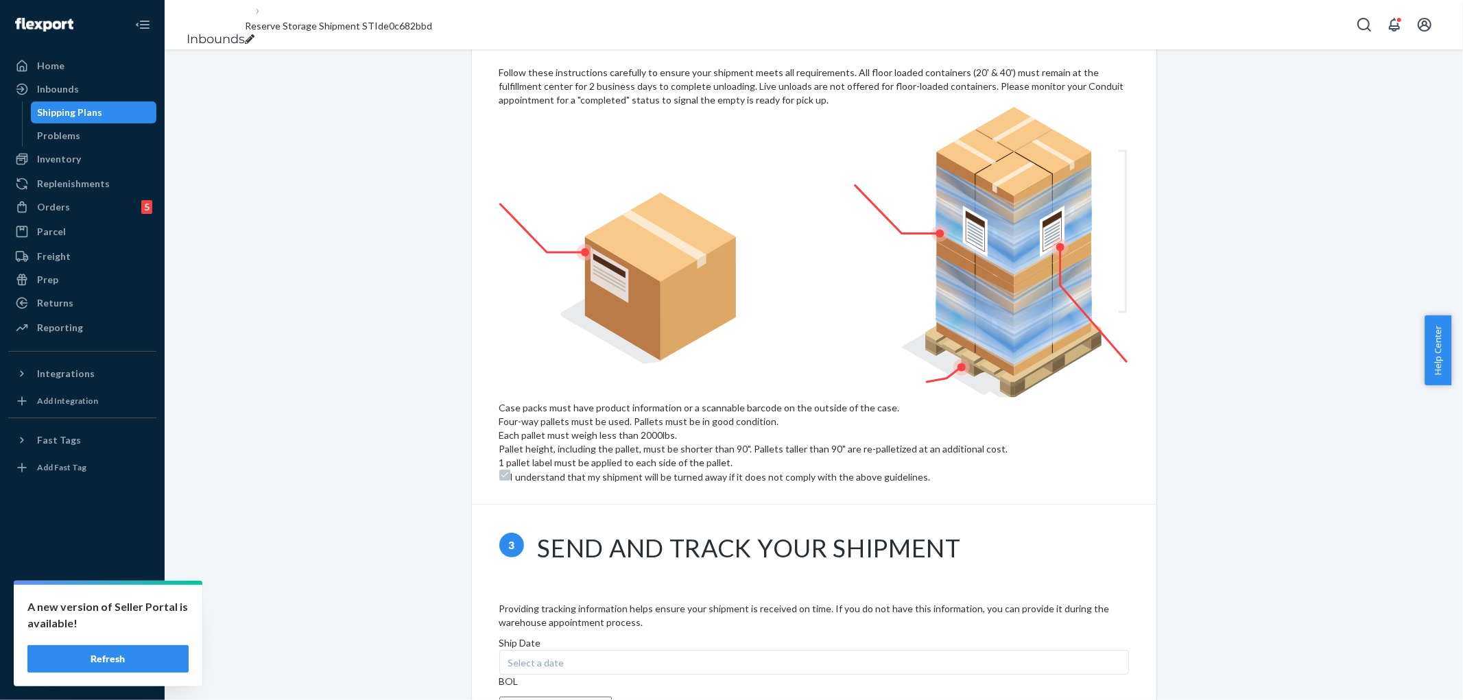
click at [709, 650] on div "Select a date" at bounding box center [814, 662] width 630 height 25
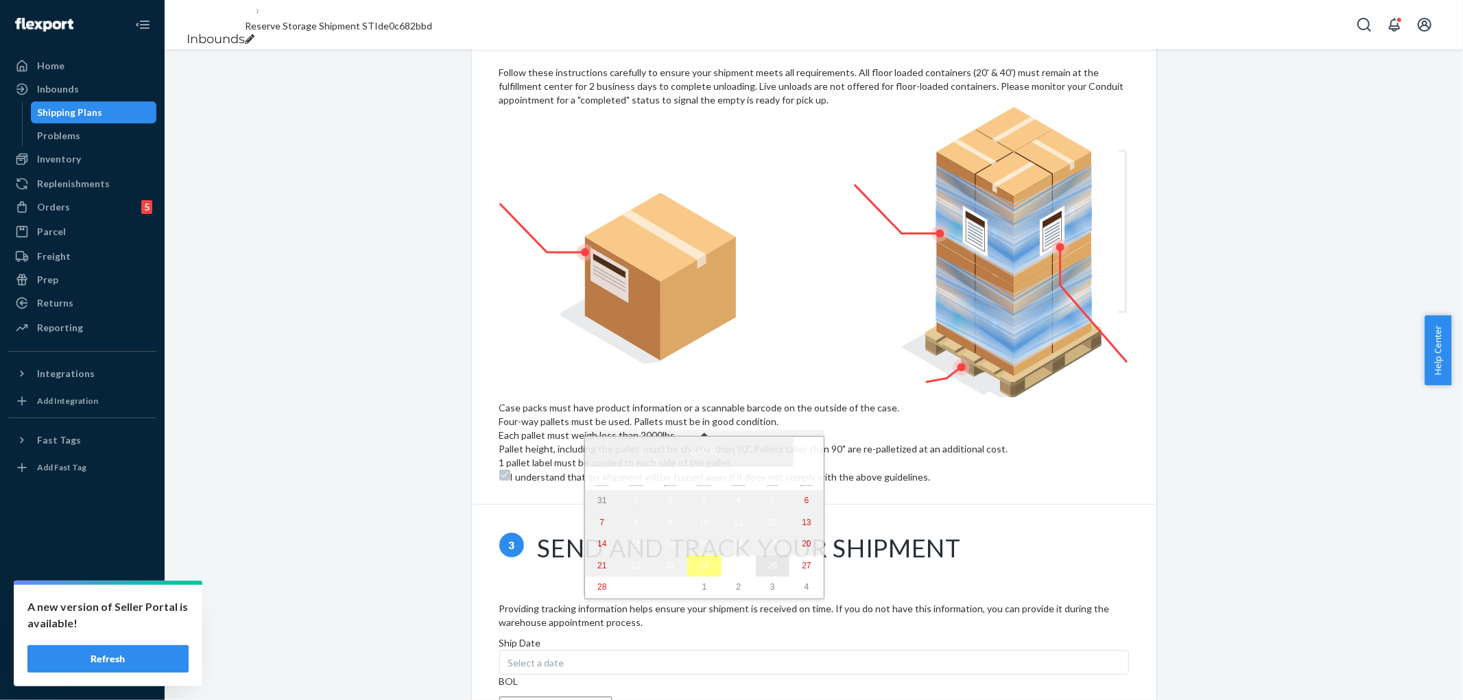
click at [768, 571] on abbr "26" at bounding box center [772, 566] width 9 height 10
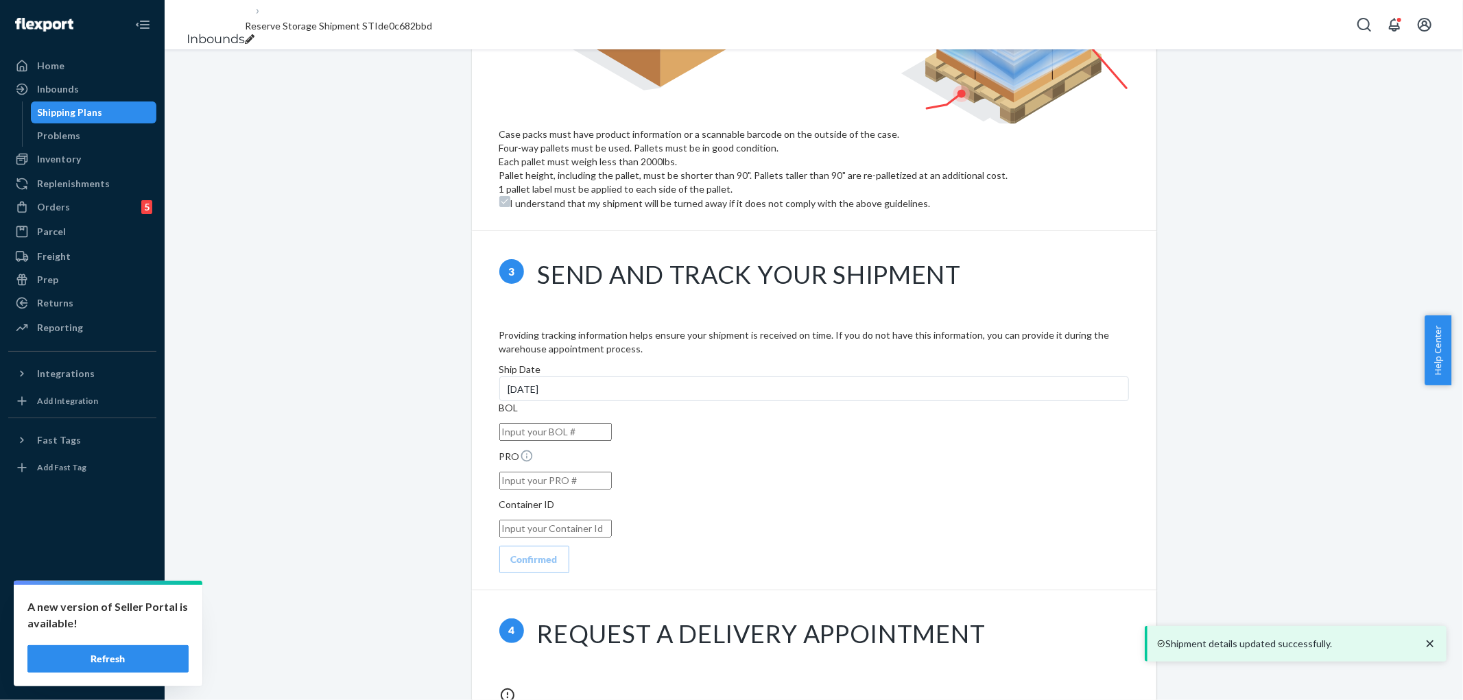
scroll to position [1219, 0]
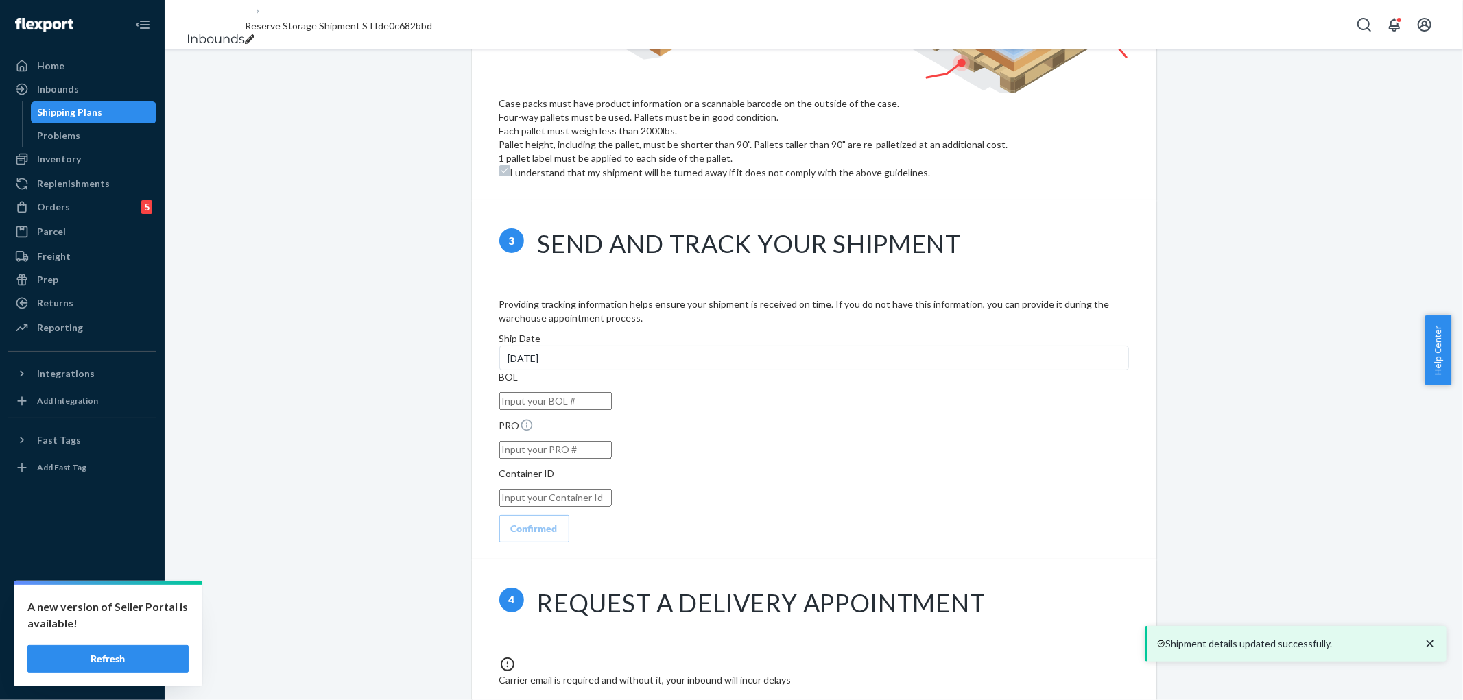
click at [1240, 448] on div "Reserve Storage shipment Action Needed Shipment ID 1248660 Flexport PO# 9950777…" at bounding box center [814, 26] width 1278 height 2351
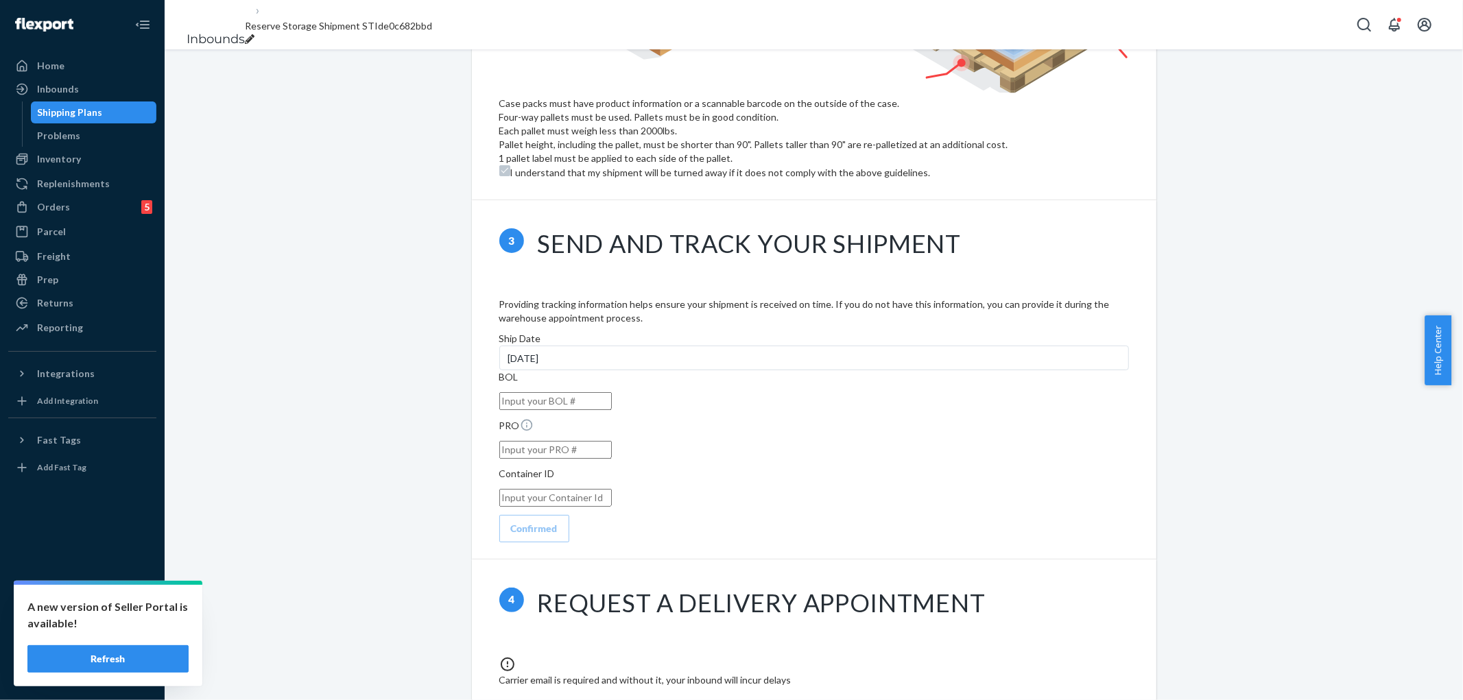
click at [1290, 359] on div "Reserve Storage shipment Action Needed Shipment ID 1248660 Flexport PO# 9950777…" at bounding box center [814, 26] width 1278 height 2351
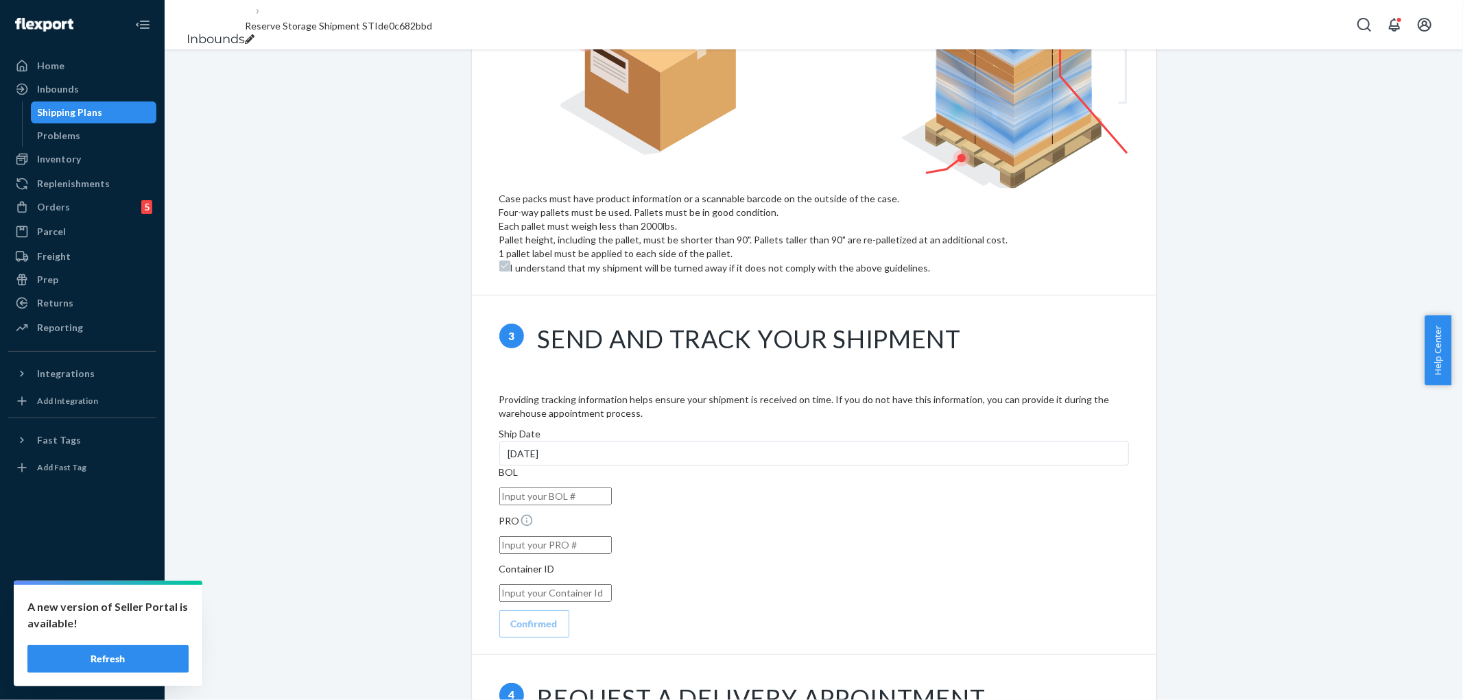
scroll to position [1110, 0]
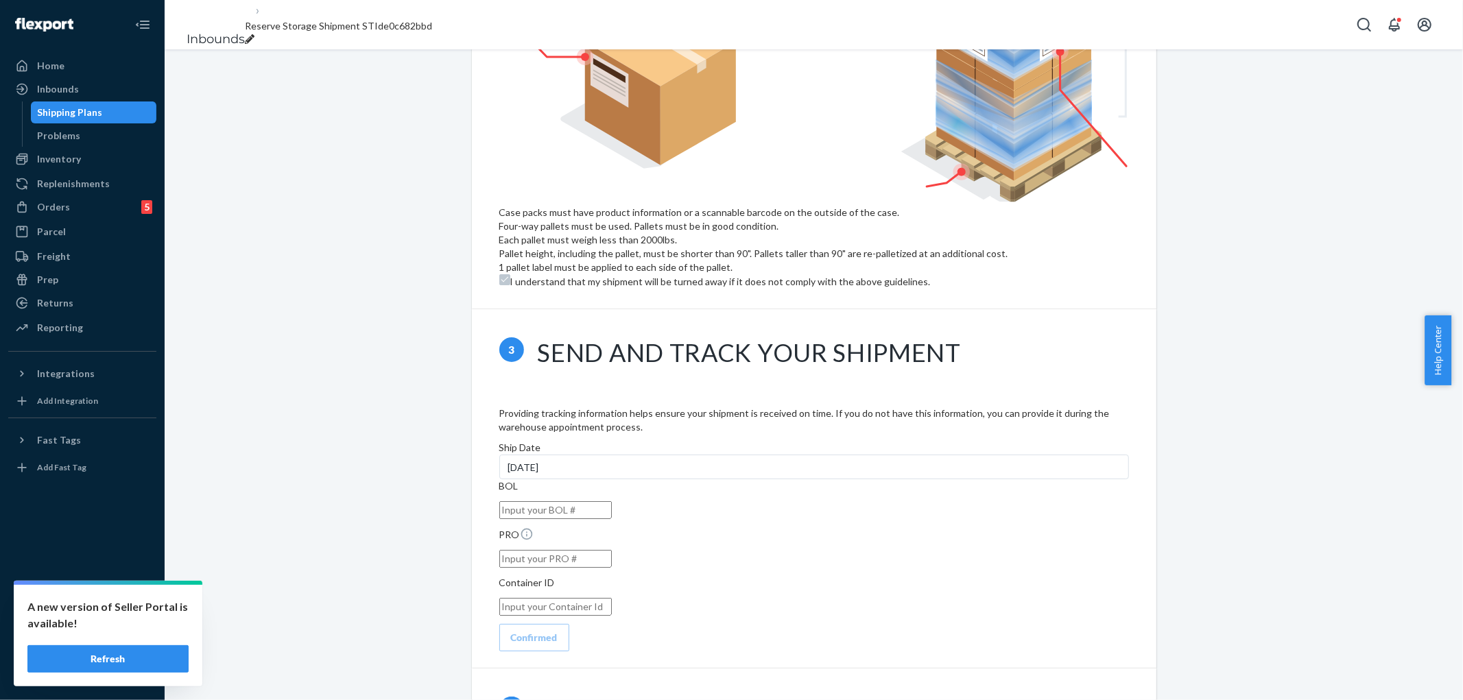
click at [1348, 346] on div "Reserve Storage shipment Action Needed Shipment ID 1248660 Flexport PO# 9950777…" at bounding box center [814, 135] width 1278 height 2351
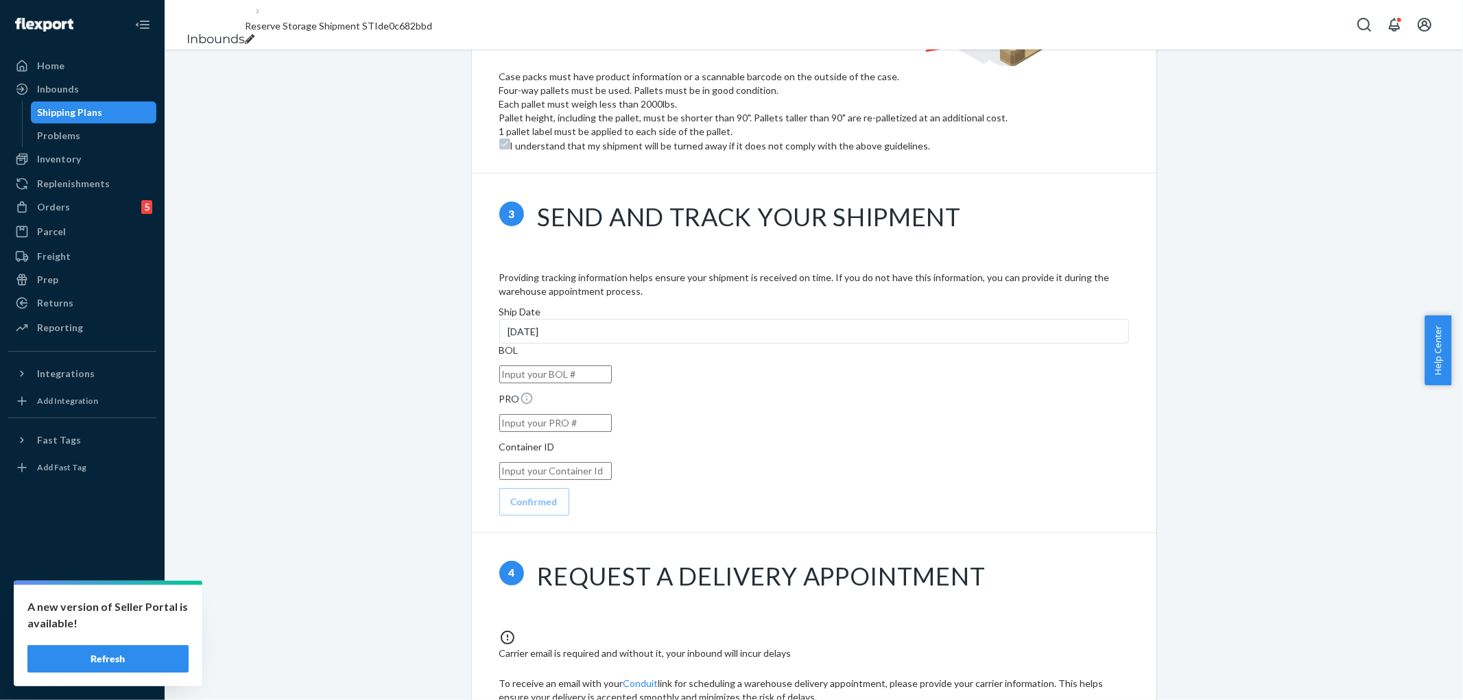
scroll to position [1263, 0]
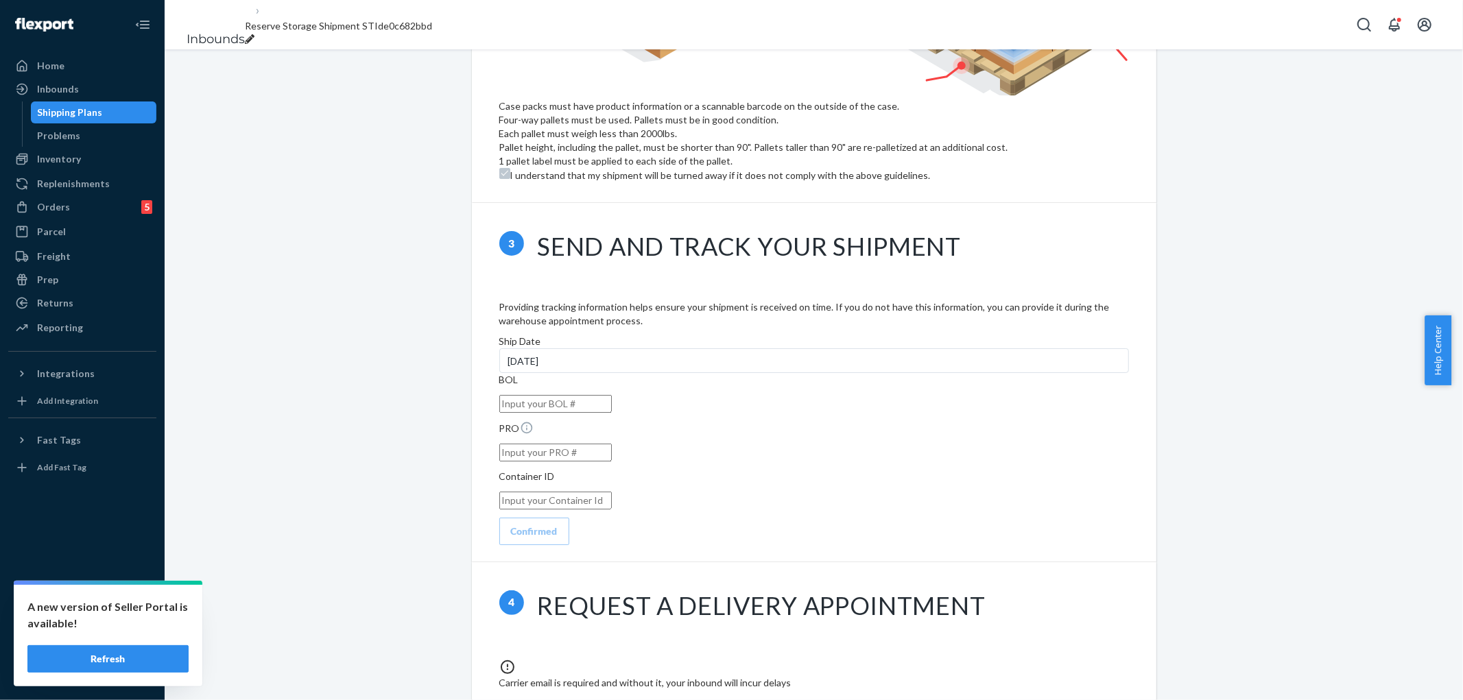
scroll to position [1219, 0]
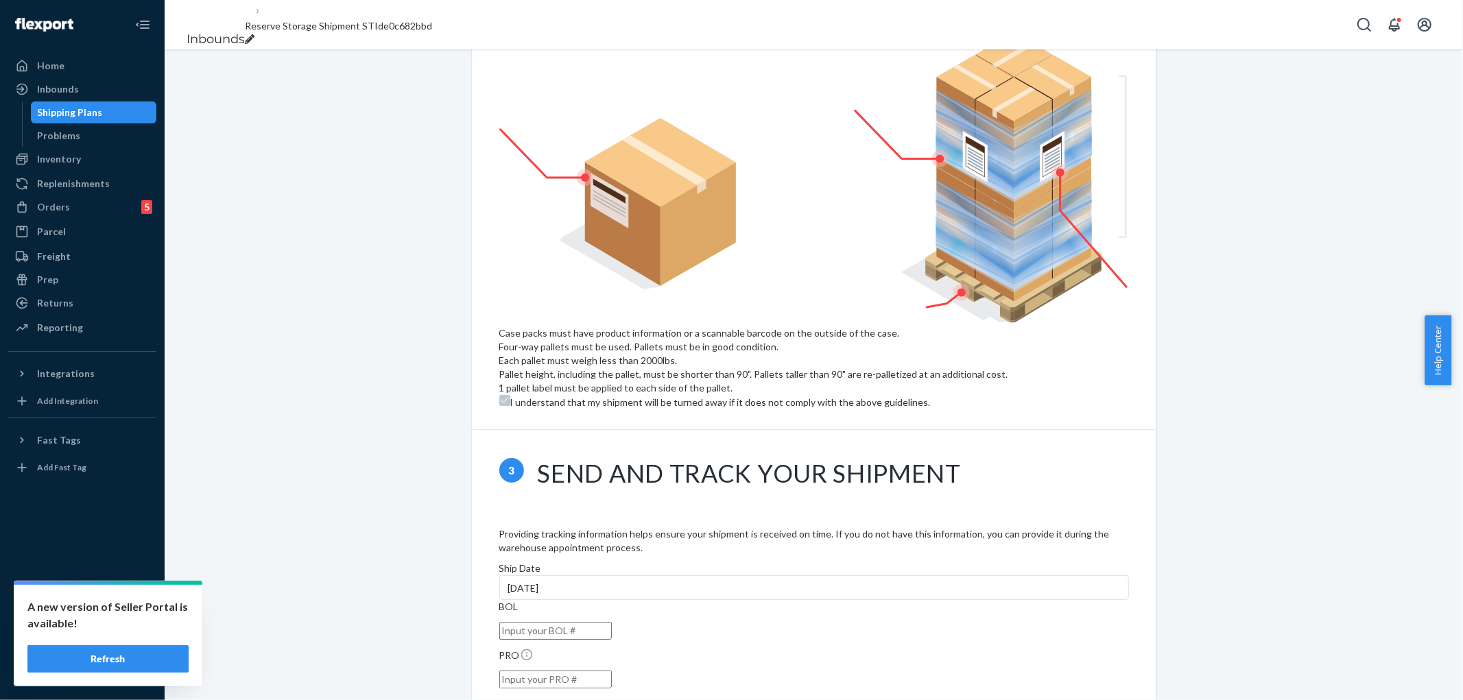
scroll to position [991, 0]
click at [674, 574] on div "[DATE]" at bounding box center [814, 586] width 630 height 25
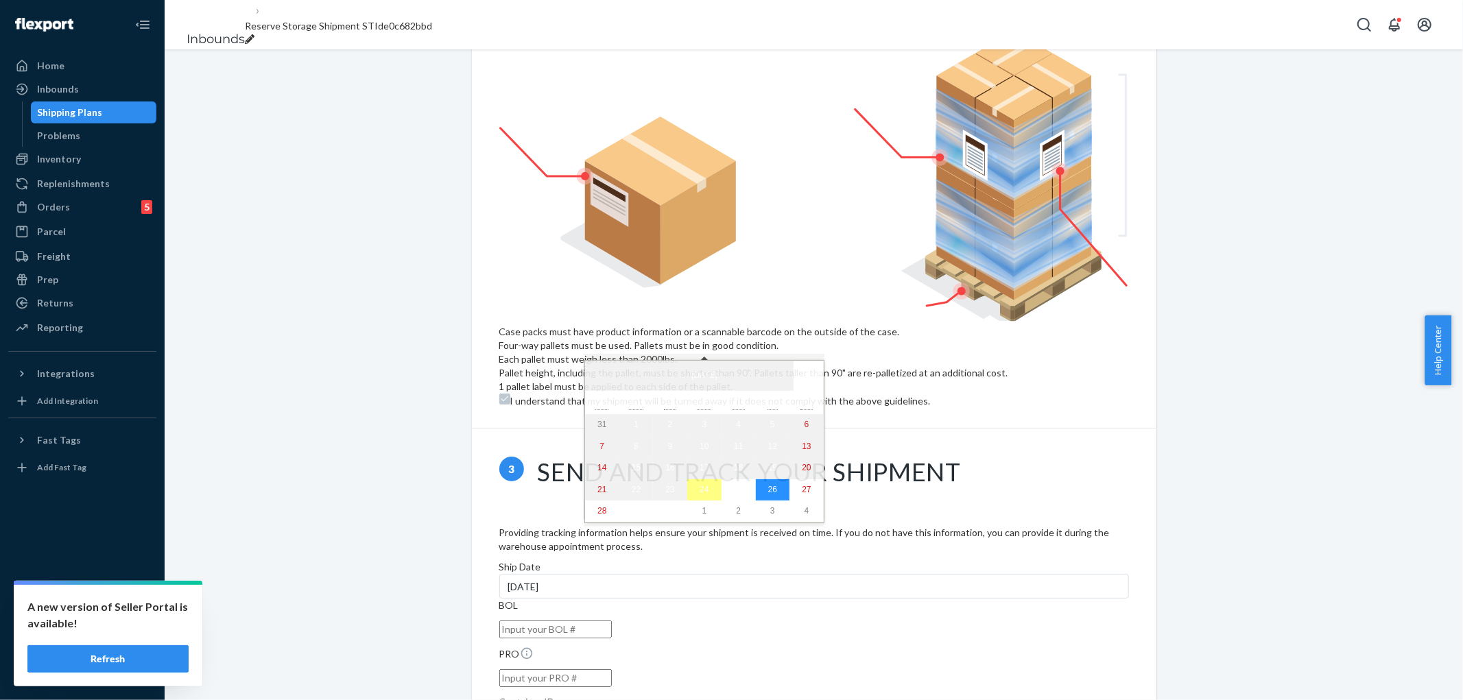
click at [768, 490] on abbr "26" at bounding box center [772, 490] width 9 height 10
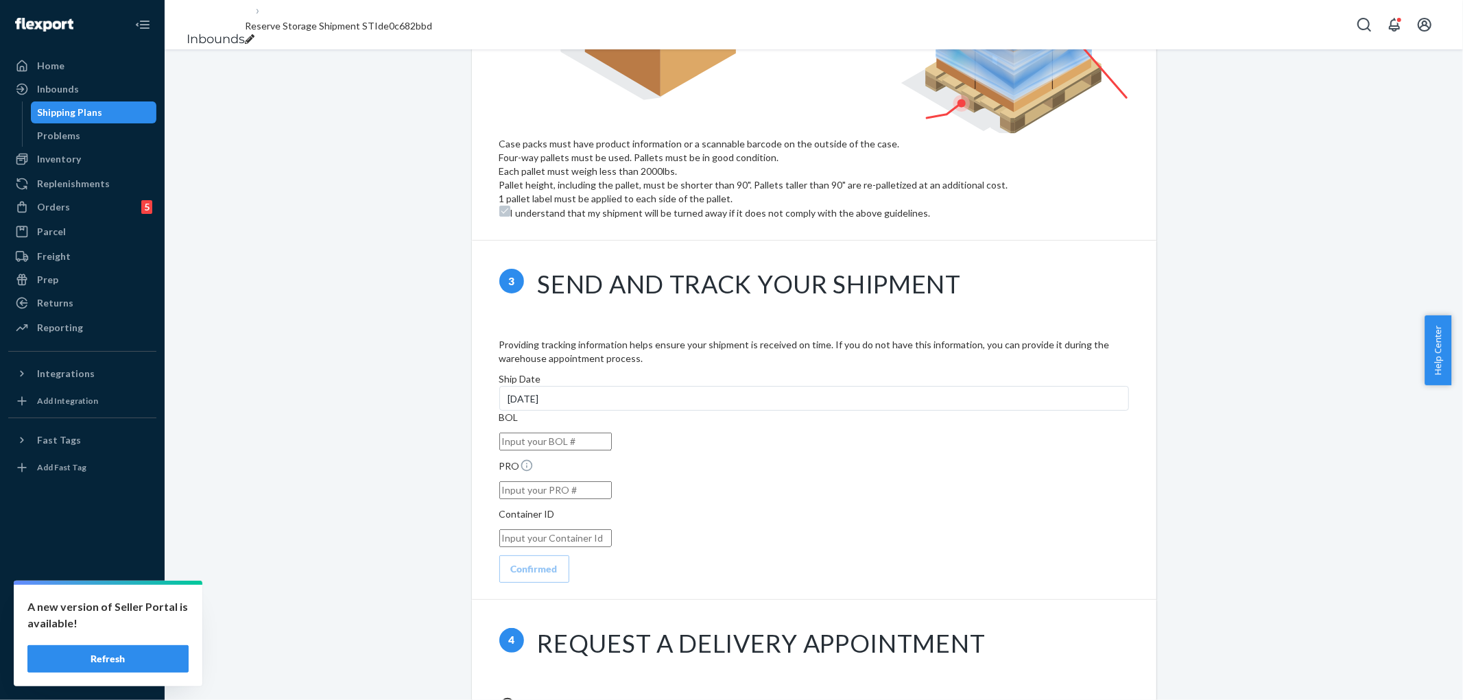
scroll to position [1219, 0]
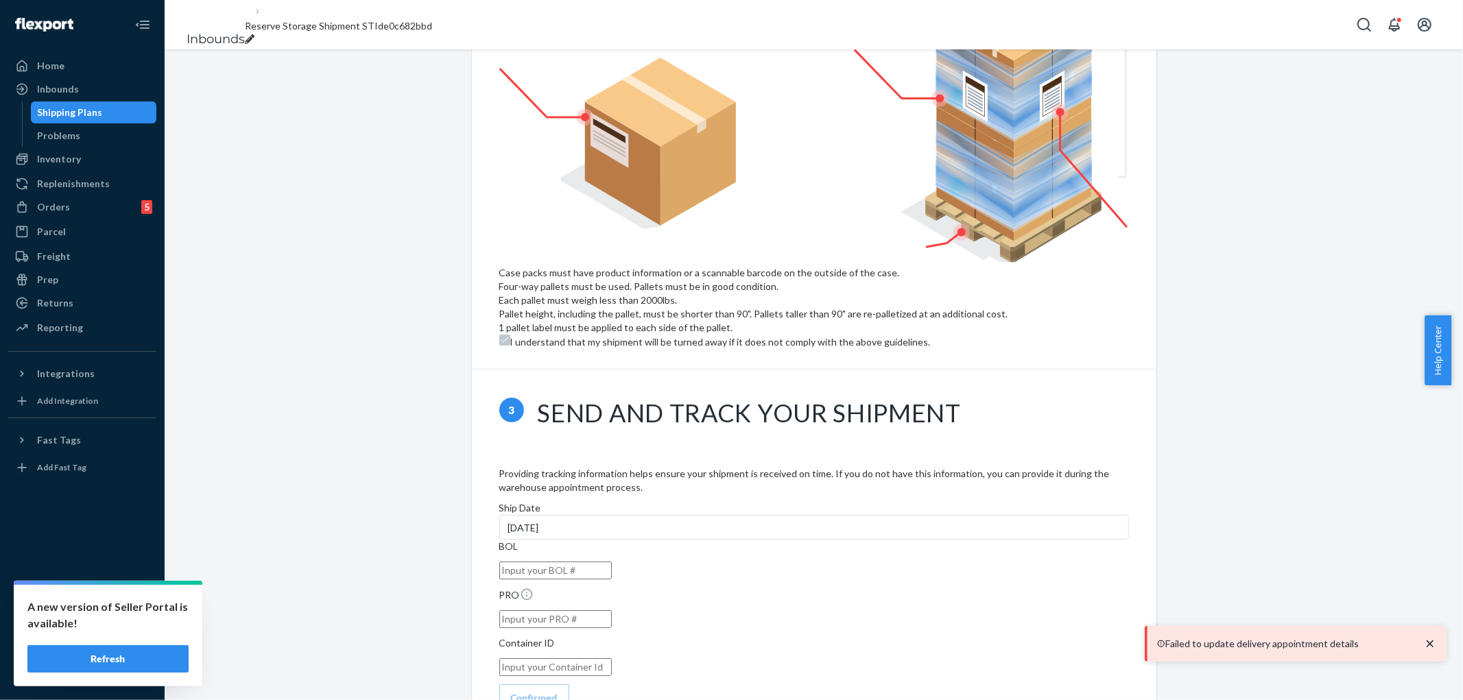
scroll to position [958, 0]
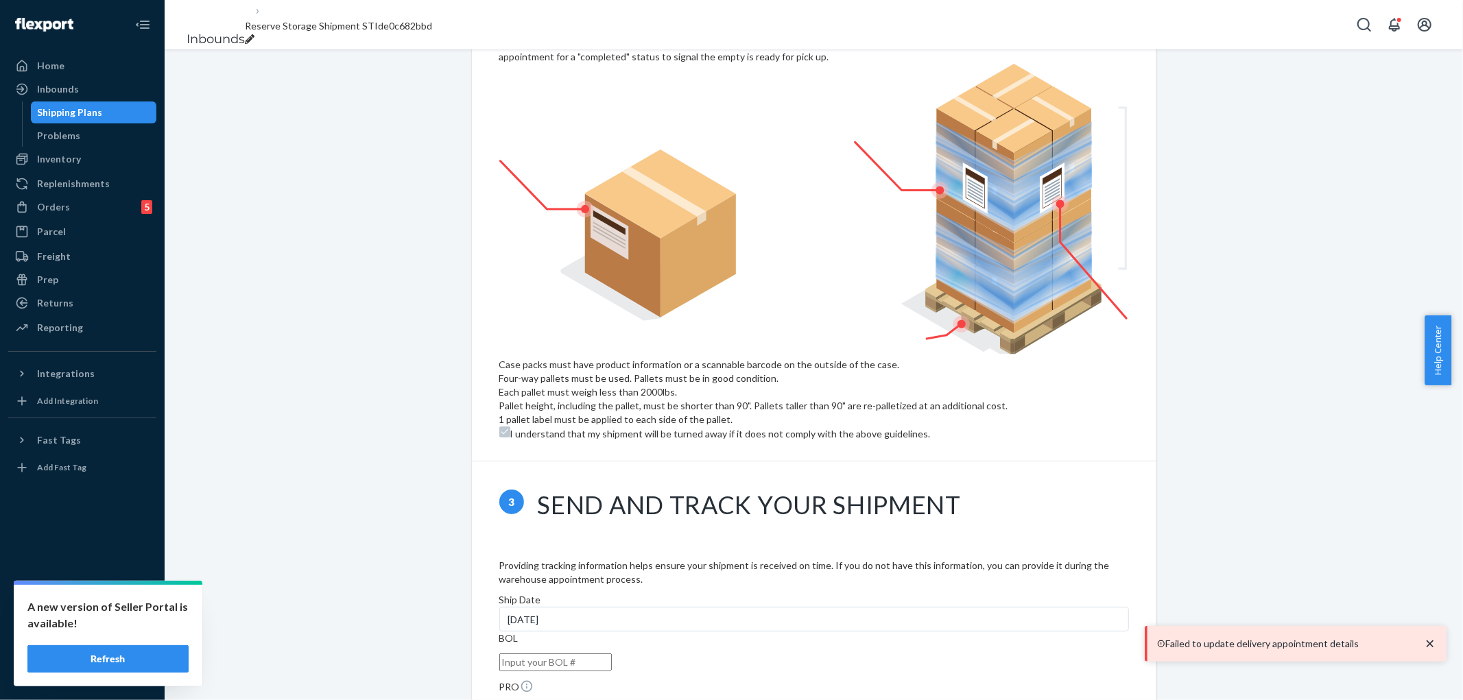
click at [751, 607] on div "[DATE]" at bounding box center [814, 619] width 630 height 25
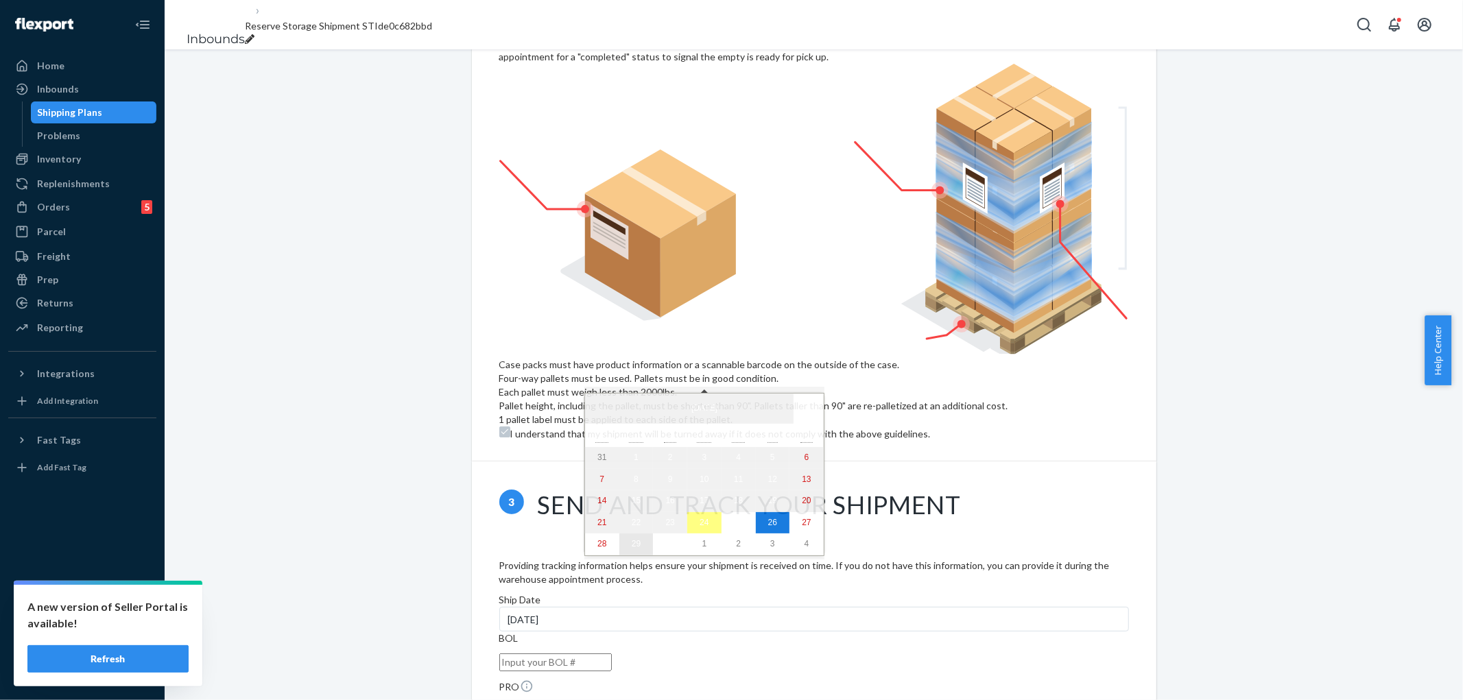
click at [632, 549] on abbr "29" at bounding box center [636, 544] width 9 height 10
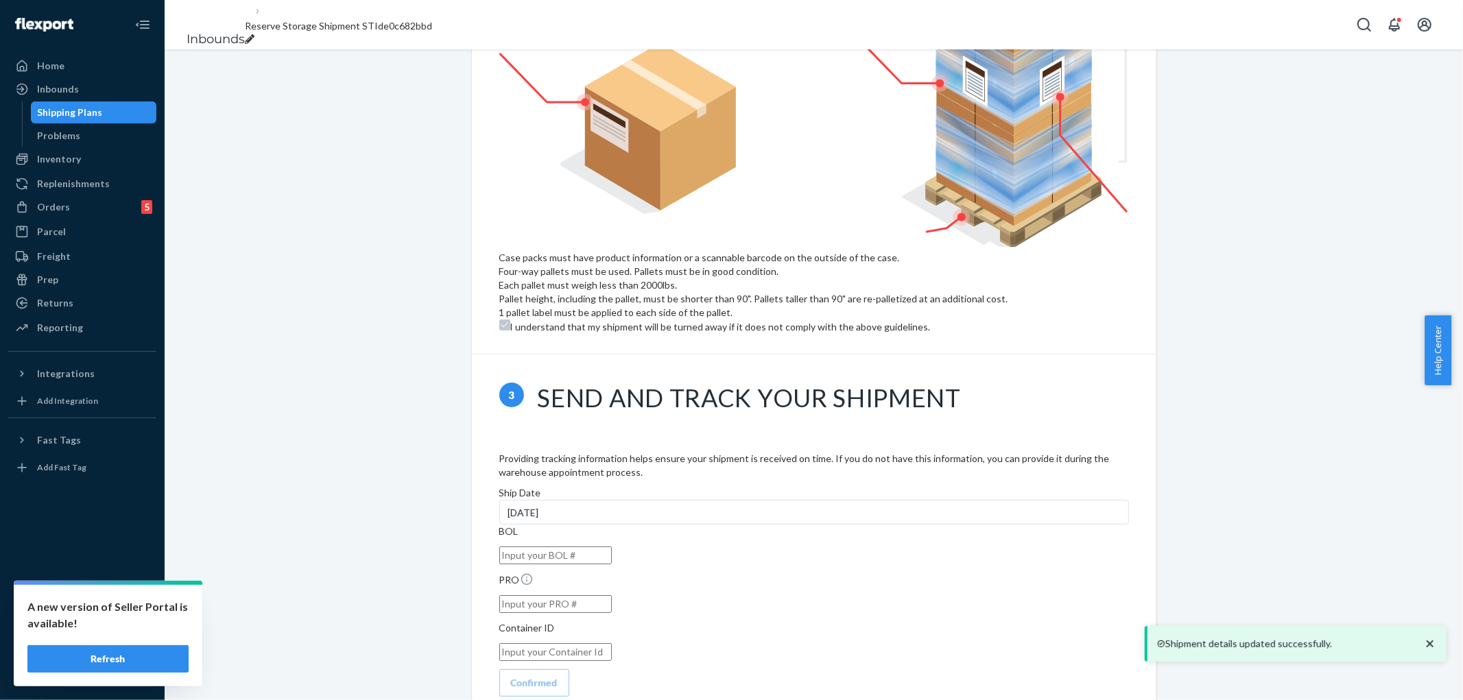
scroll to position [1263, 0]
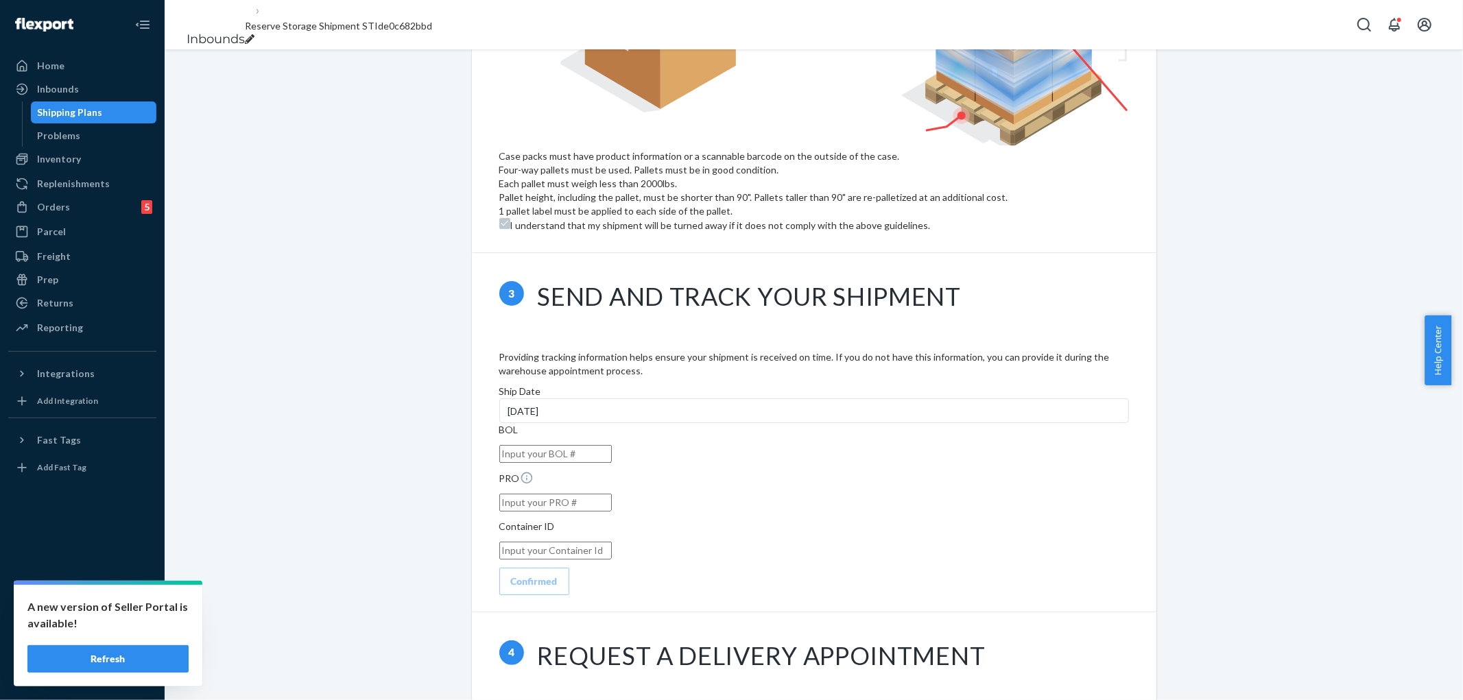
scroll to position [1110, 0]
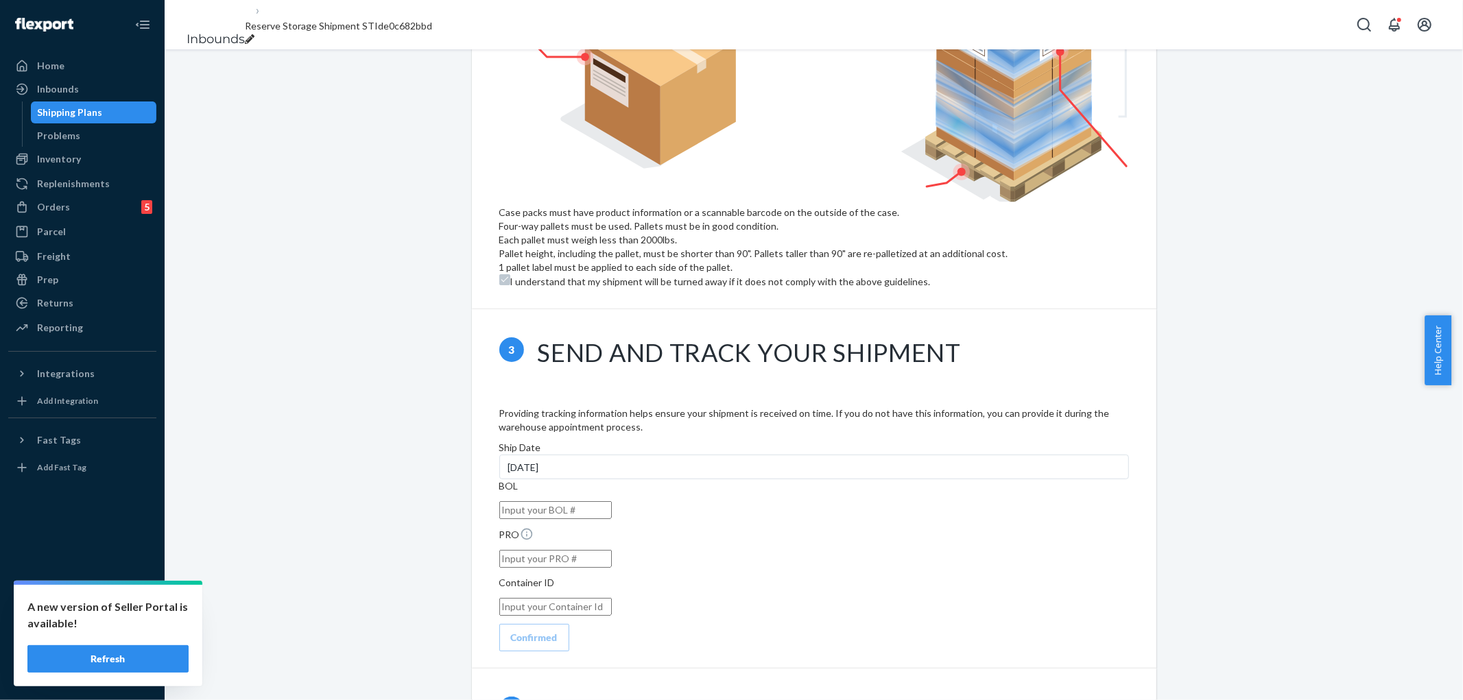
drag, startPoint x: 1014, startPoint y: 551, endPoint x: 823, endPoint y: 542, distance: 190.9
type input "m"
type input "[PERSON_NAME][EMAIL_ADDRESS][PERSON_NAME][DOMAIN_NAME]"
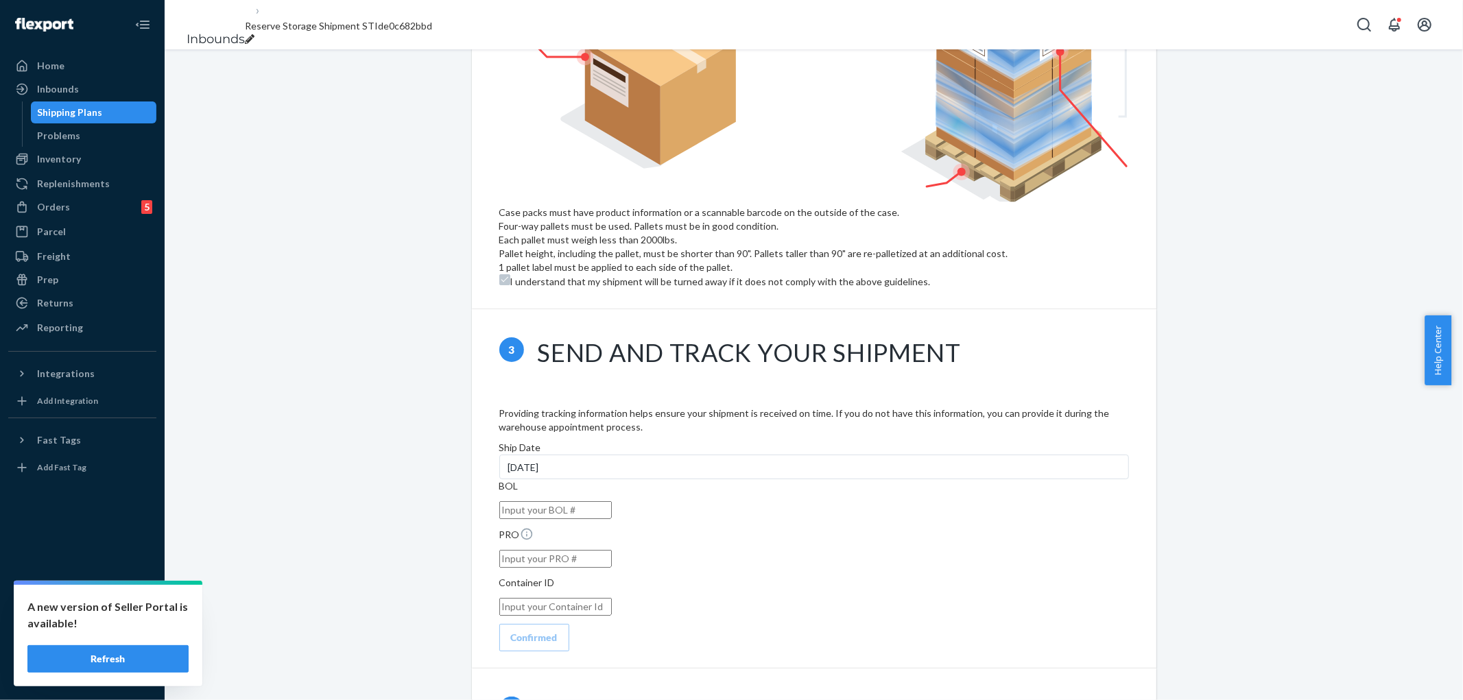
click at [1261, 442] on div "Reserve Storage shipment Action Needed Shipment ID 1248660 Flexport PO# 9950777…" at bounding box center [814, 135] width 1278 height 2351
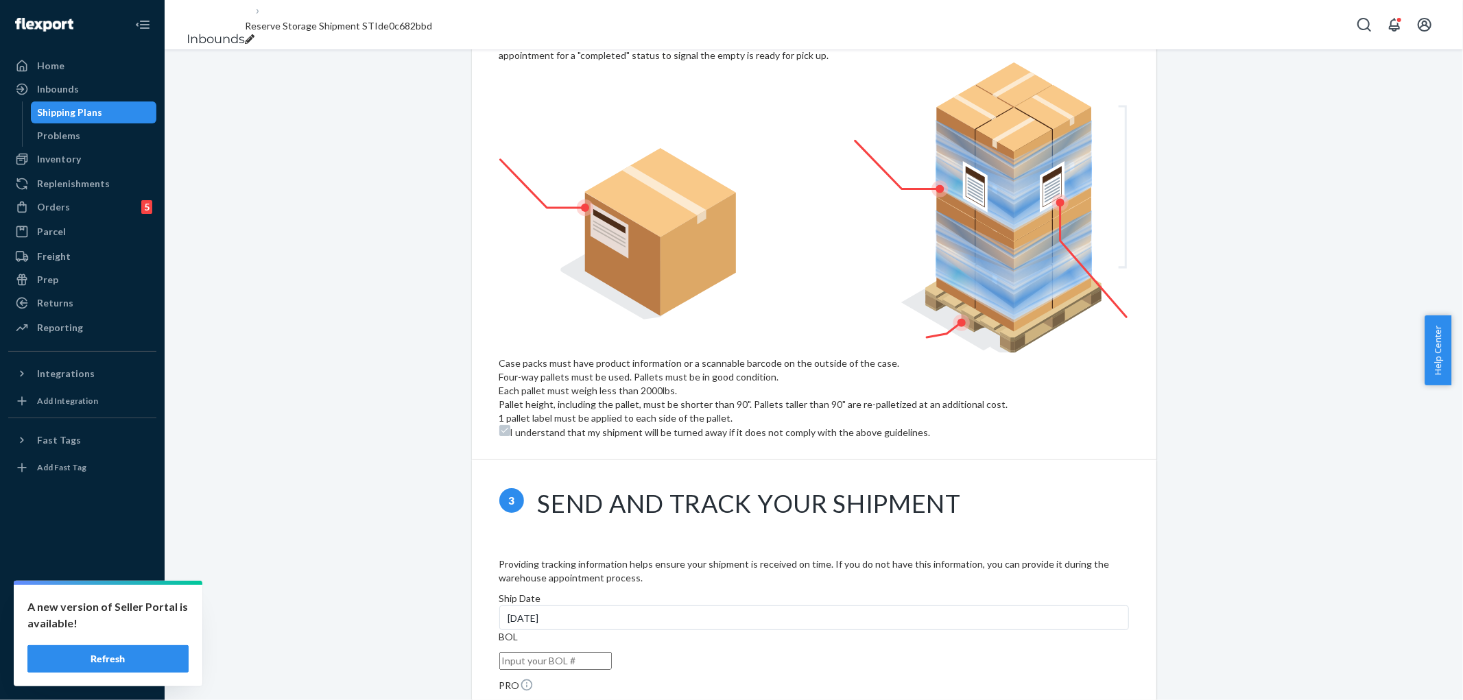
scroll to position [958, 0]
click at [742, 607] on div "[DATE]" at bounding box center [814, 619] width 630 height 25
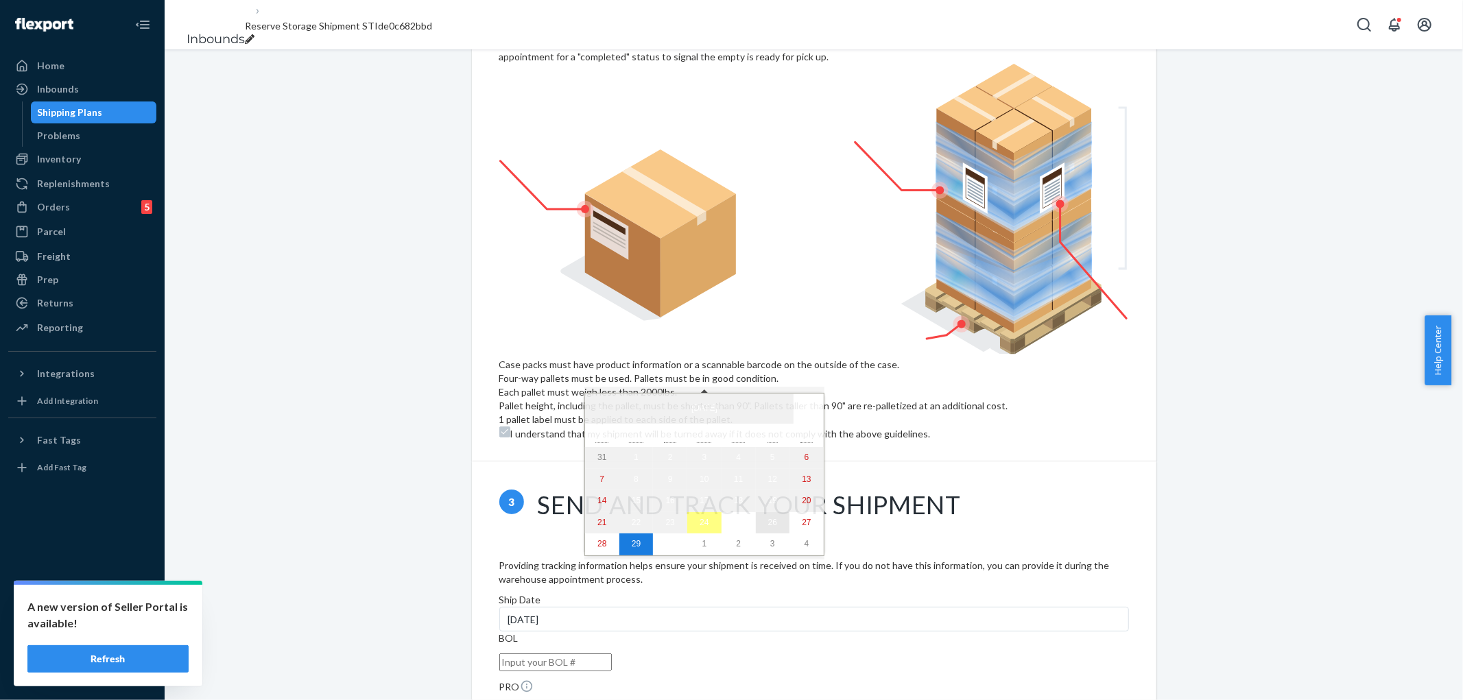
click at [768, 528] on abbr "26" at bounding box center [772, 523] width 9 height 10
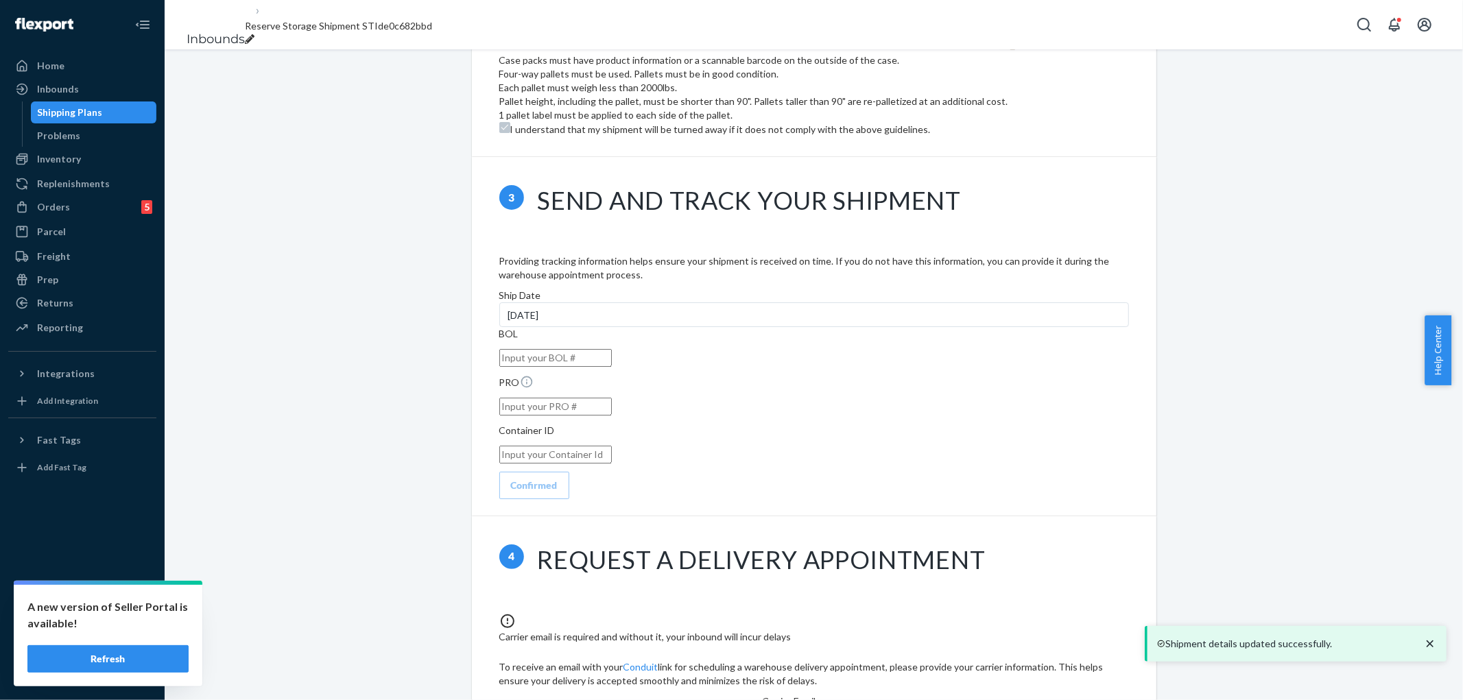
scroll to position [1263, 0]
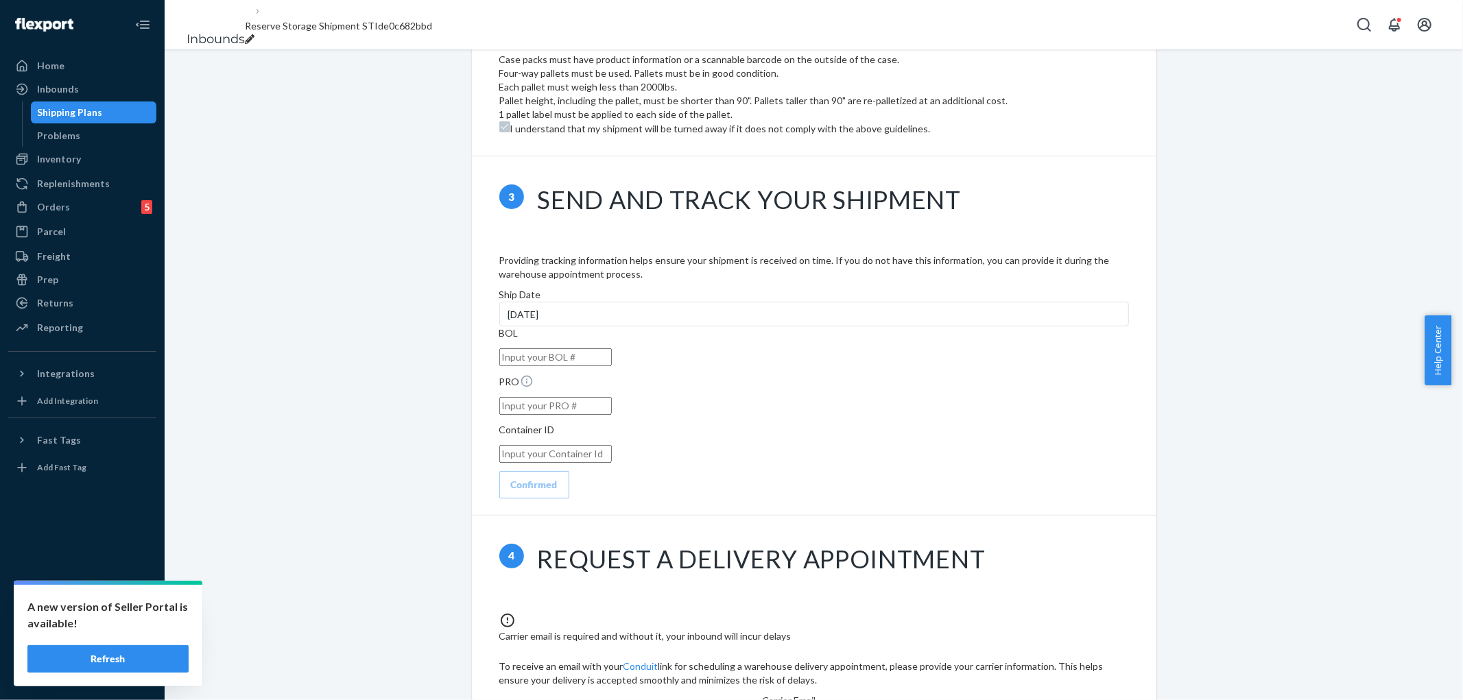
click at [1131, 596] on div "Carrier email is required and without it, your inbound will incur delays To rec…" at bounding box center [814, 703] width 685 height 215
drag, startPoint x: 1017, startPoint y: 395, endPoint x: 427, endPoint y: 403, distance: 589.4
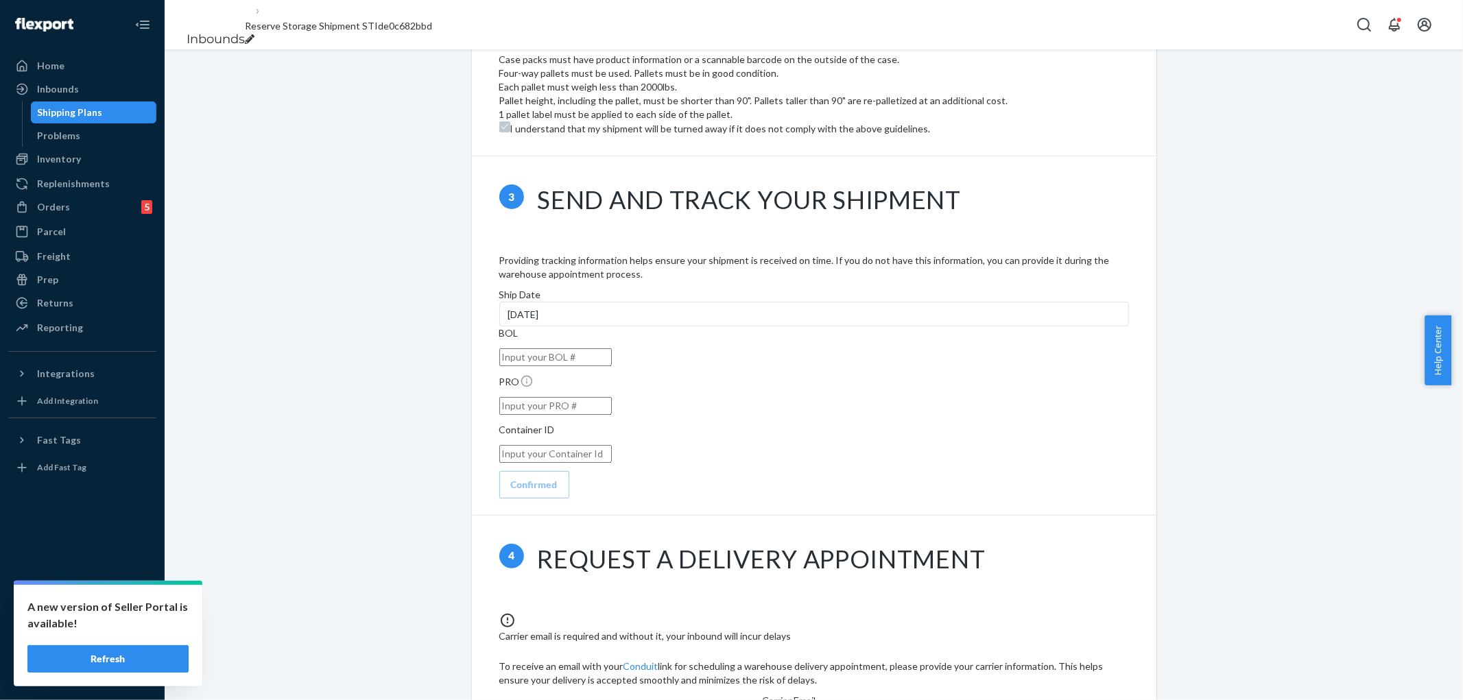
click at [502, 516] on div "4 Request a delivery appointment Carrier email is required and without it, your…" at bounding box center [814, 664] width 685 height 296
type input "[PERSON_NAME][EMAIL_ADDRESS][PERSON_NAME][DOMAIN_NAME]"
